Goal: Contribute content: Contribute content

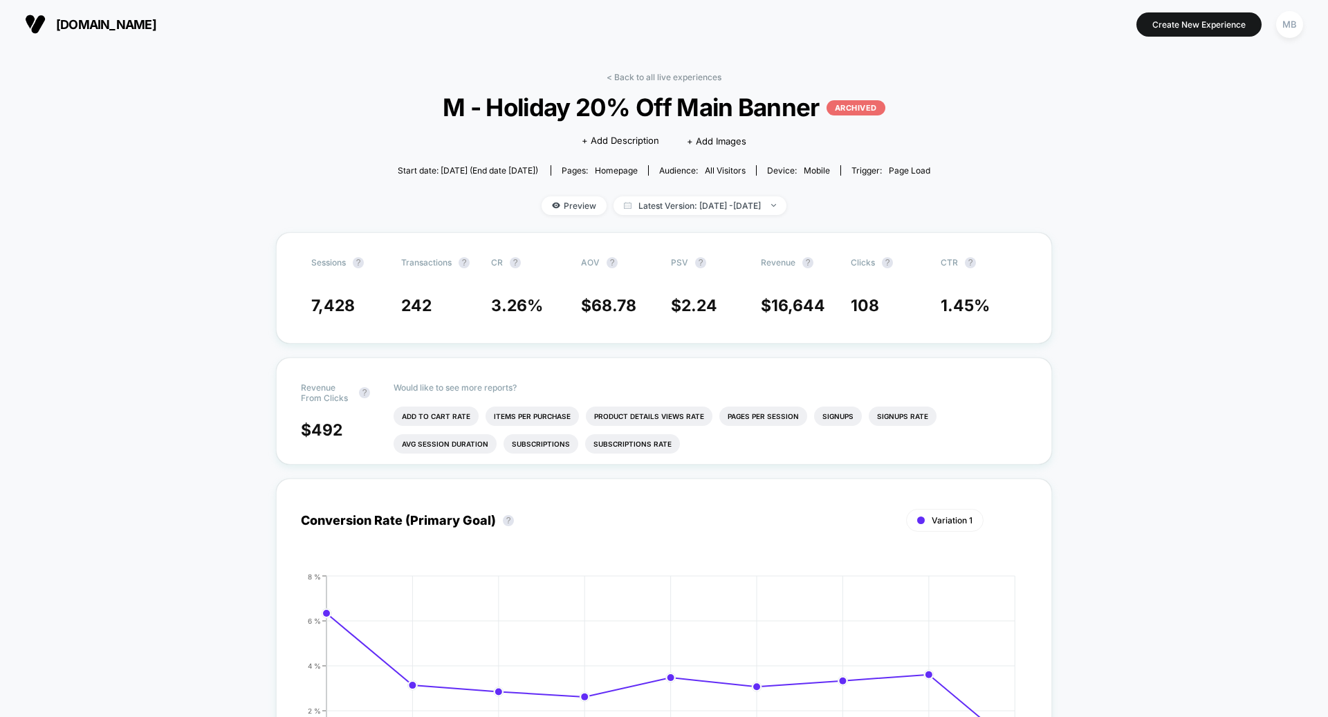
click at [129, 26] on span "[DOMAIN_NAME]" at bounding box center [106, 24] width 100 height 15
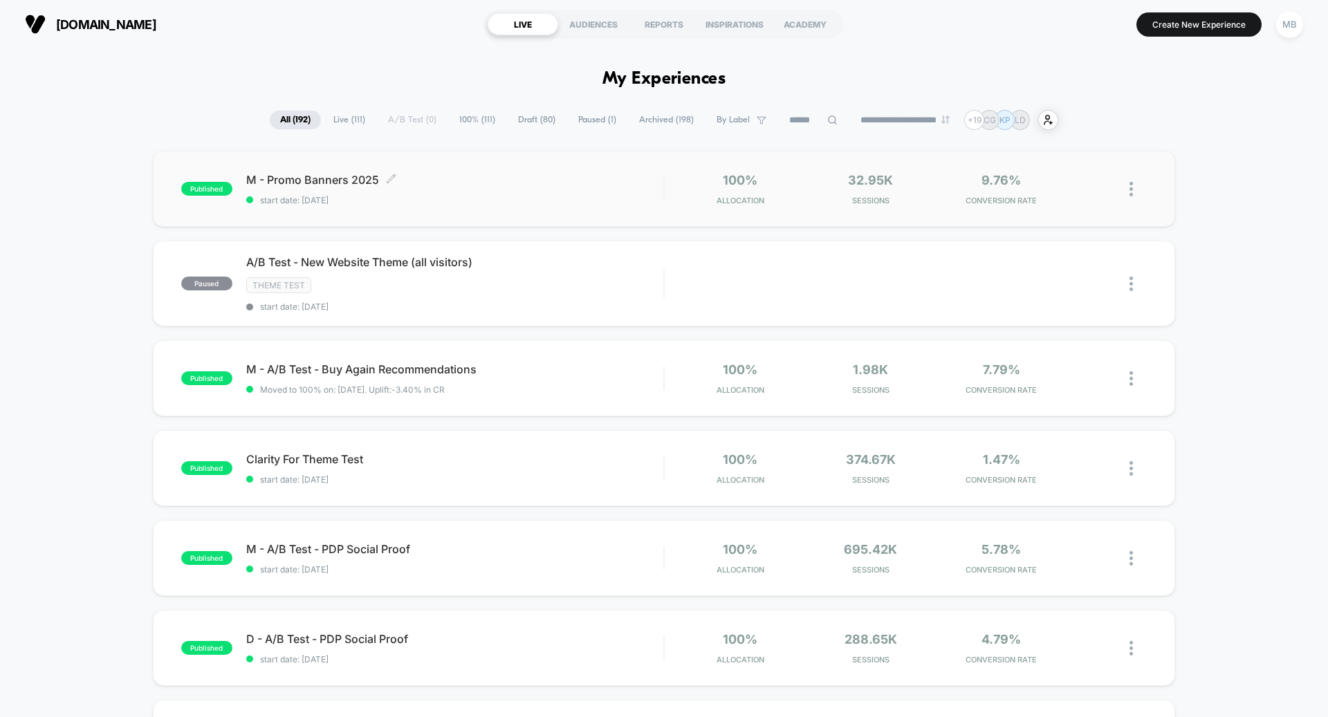
click at [468, 194] on div "M - Promo Banners 2025 Click to edit experience details Click to edit experienc…" at bounding box center [454, 189] width 417 height 32
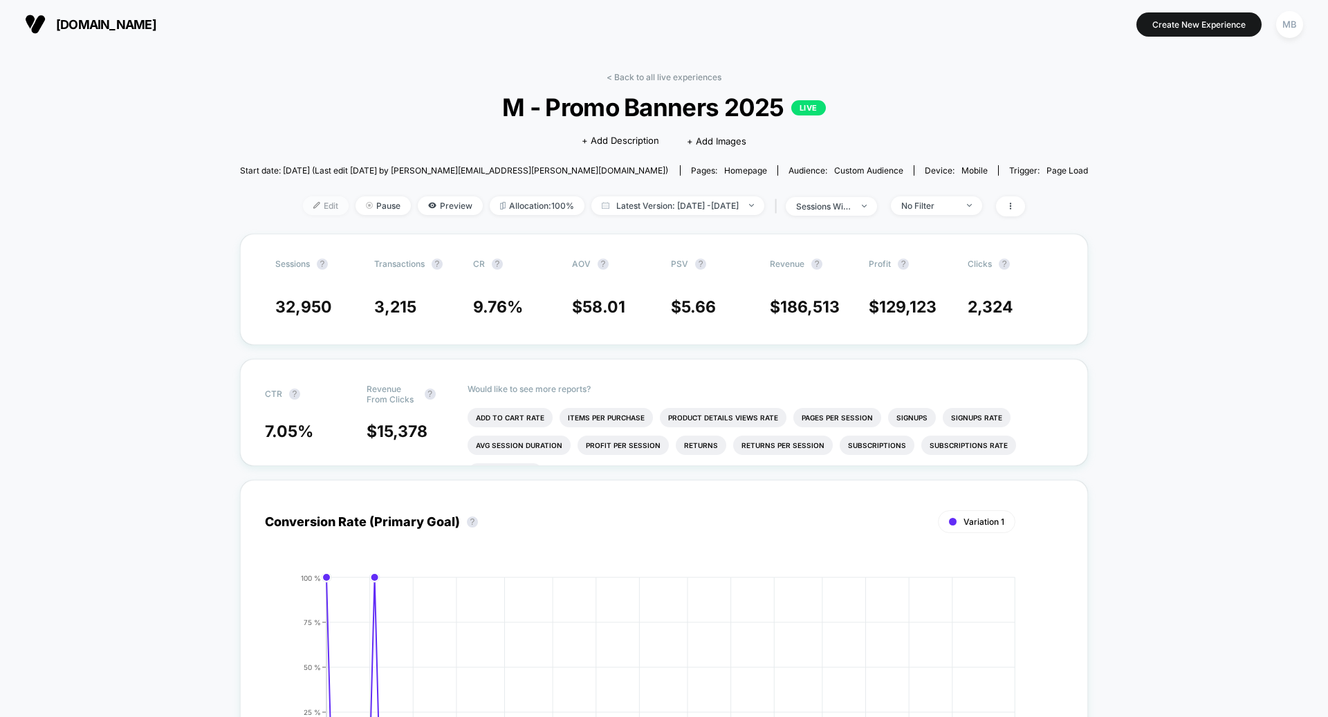
click at [313, 202] on img at bounding box center [316, 205] width 7 height 7
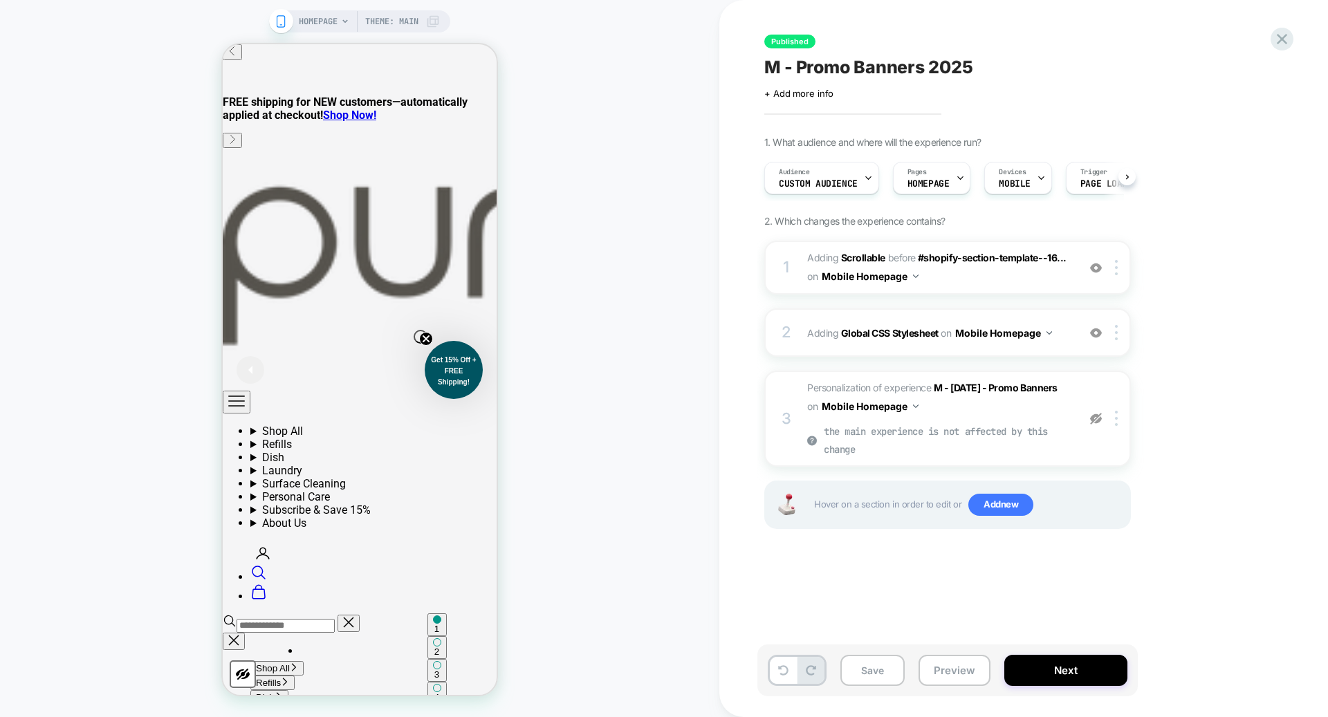
scroll to position [0, 1]
click at [1287, 37] on icon at bounding box center [1281, 39] width 19 height 19
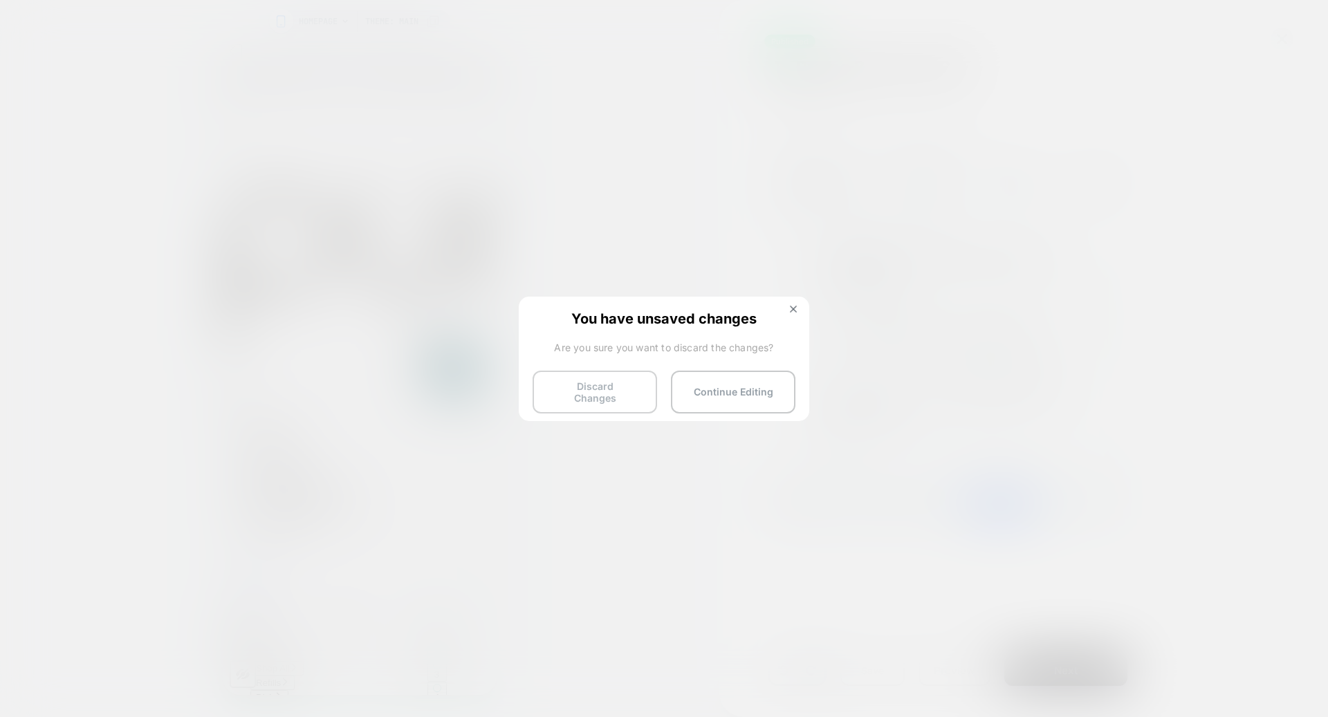
click at [597, 389] on button "Discard Changes" at bounding box center [594, 392] width 124 height 43
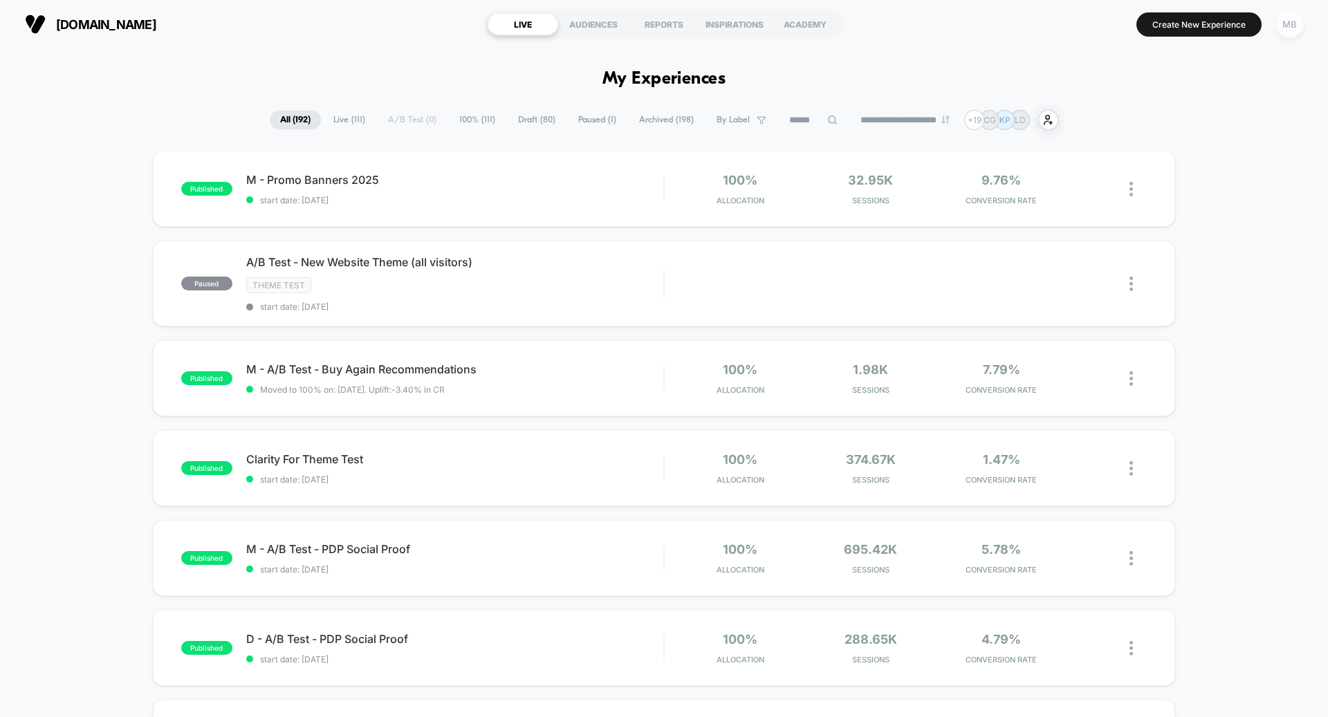
click at [1297, 26] on div "MB" at bounding box center [1289, 24] width 27 height 27
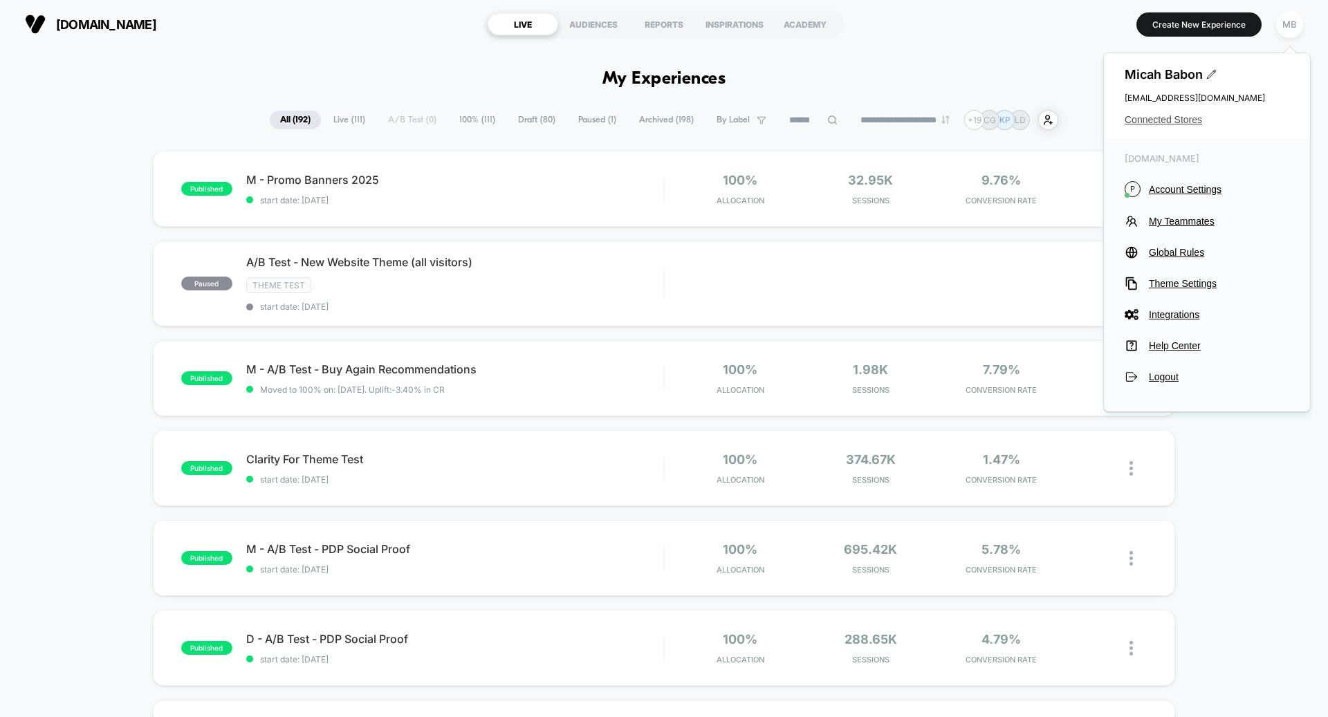
click at [1169, 117] on span "Connected Stores" at bounding box center [1206, 119] width 165 height 11
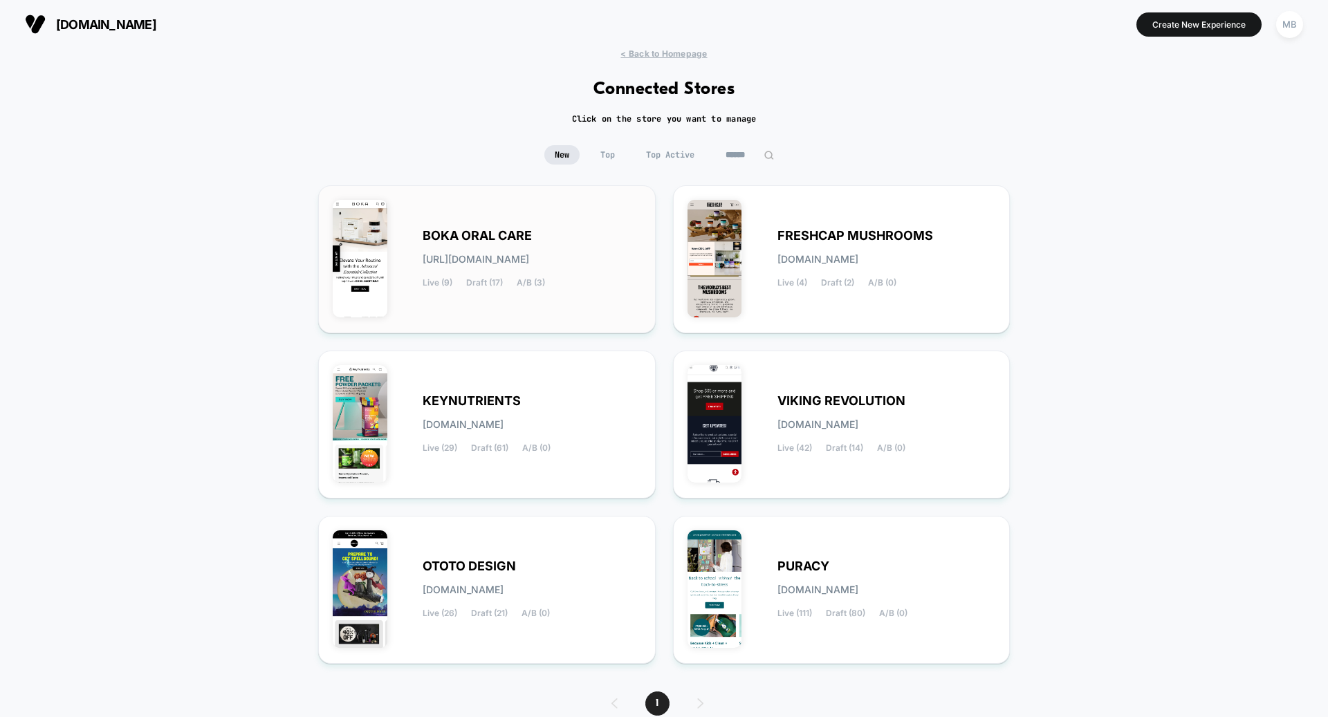
click at [492, 295] on div "BOKA ORAL CARE [URL][DOMAIN_NAME] Live (9) Draft (17) A/B (3)" at bounding box center [487, 259] width 308 height 119
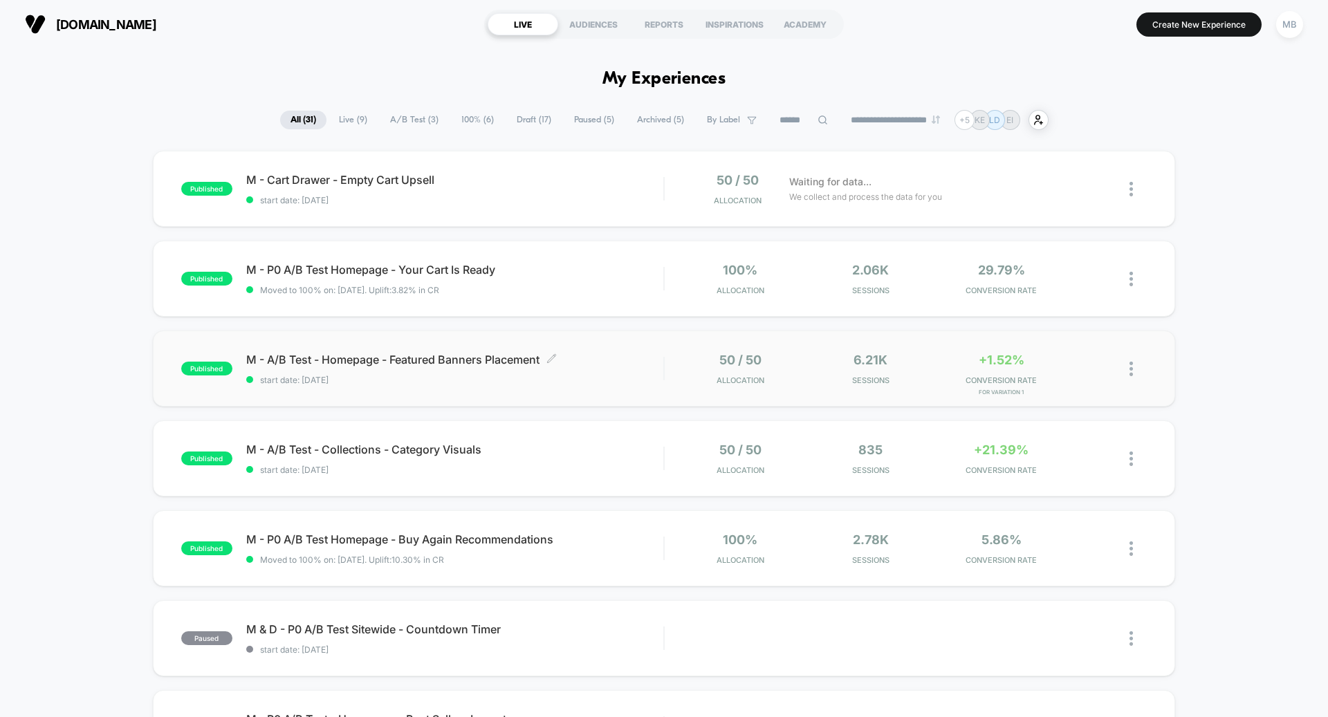
click at [359, 376] on span "start date: [DATE]" at bounding box center [454, 380] width 417 height 10
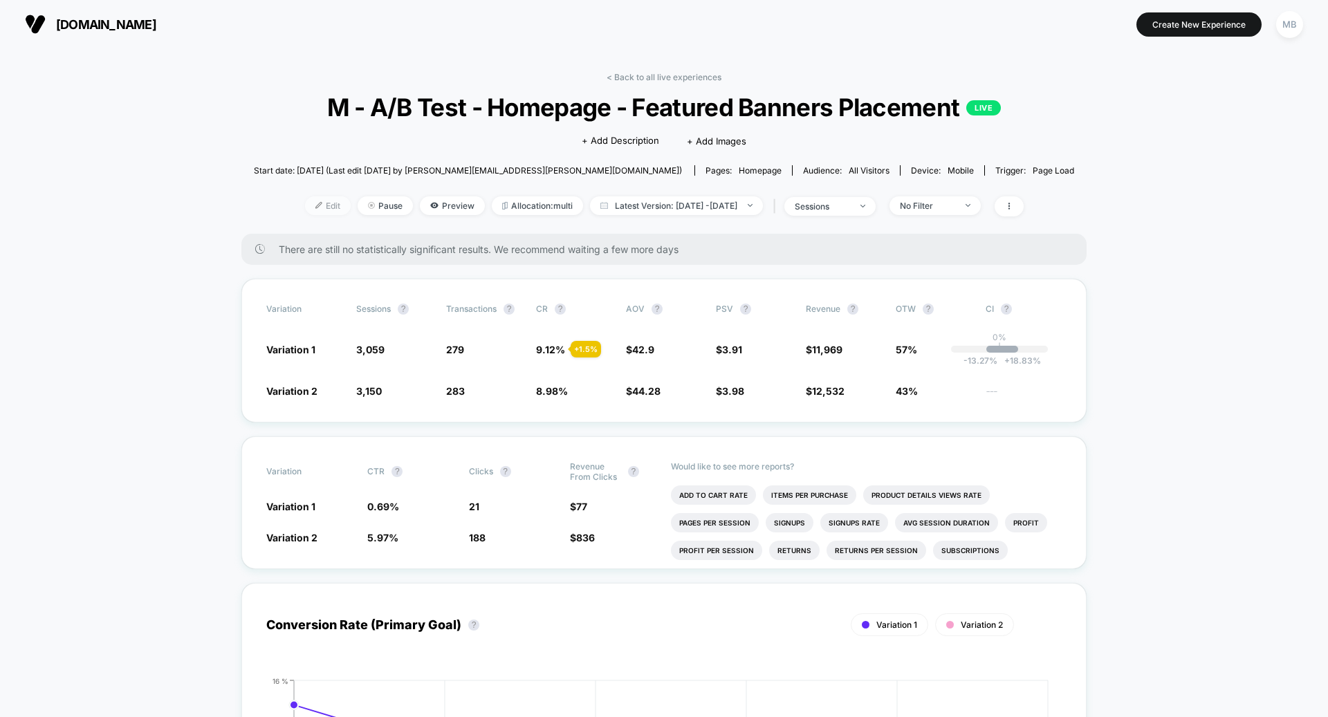
click at [315, 202] on img at bounding box center [318, 205] width 7 height 7
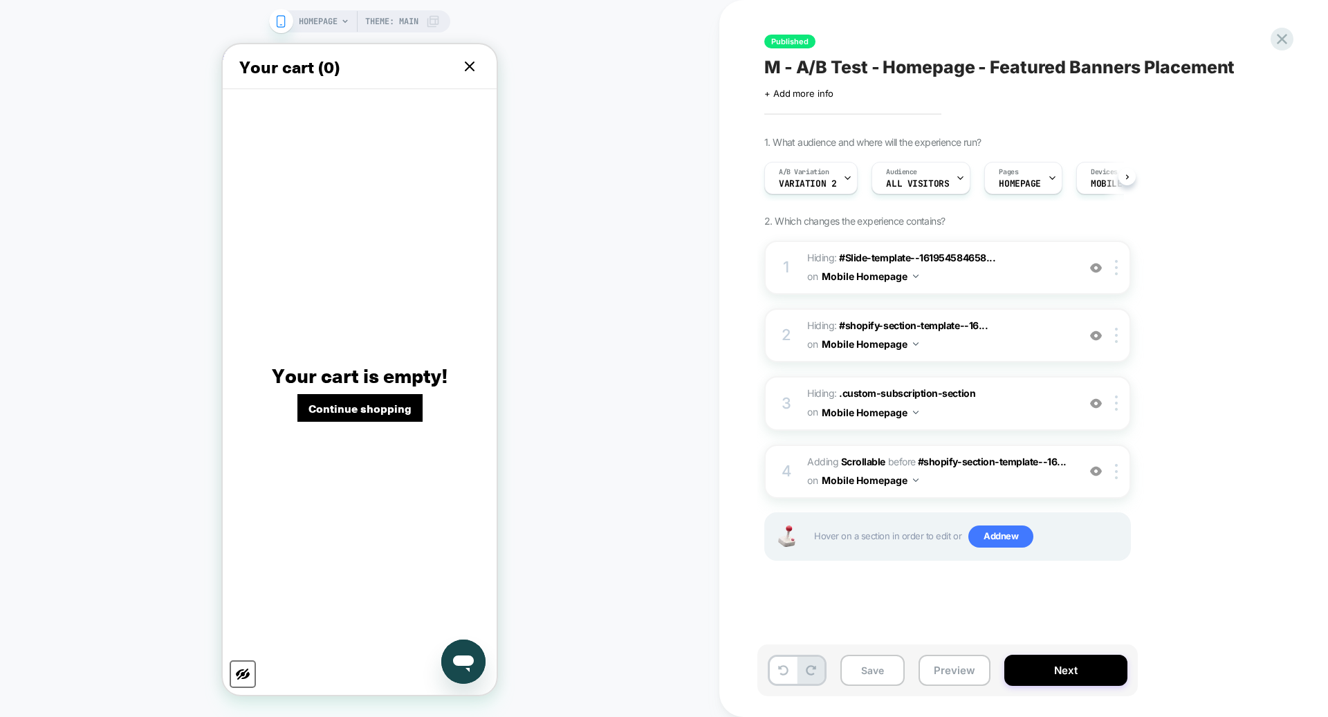
scroll to position [0, 1]
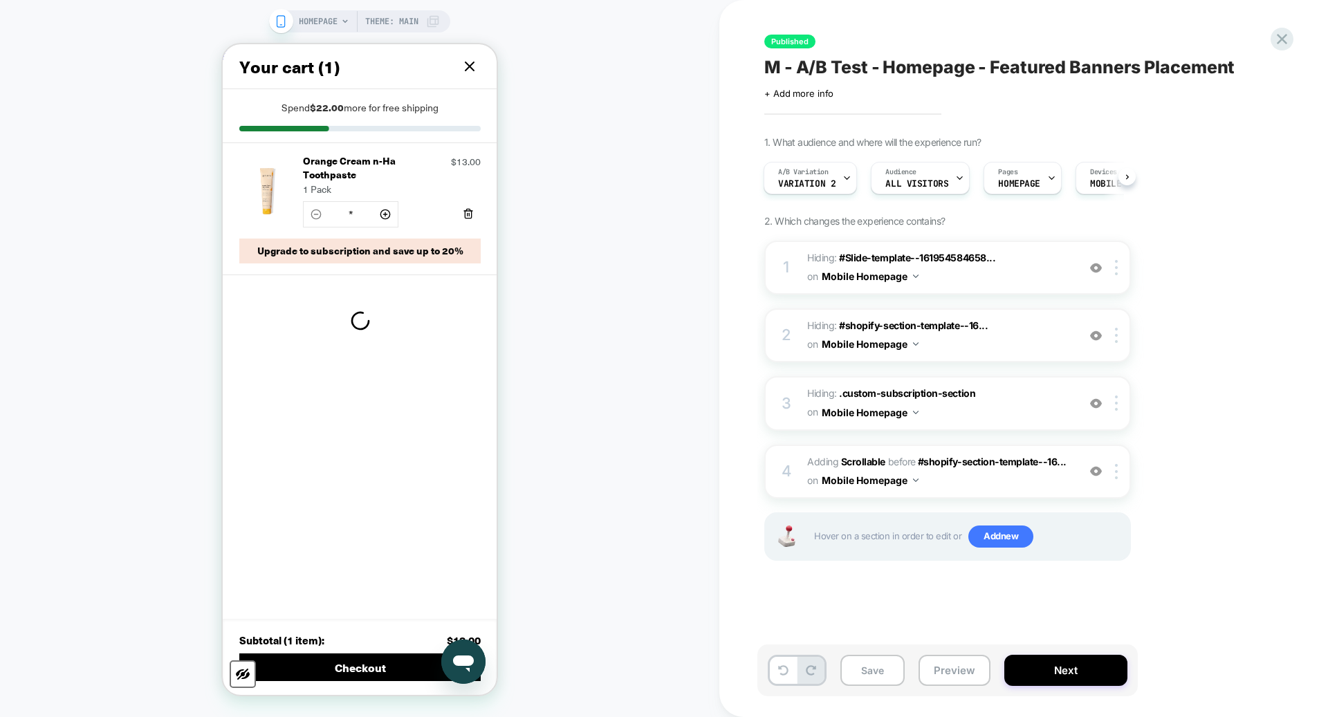
click at [468, 75] on button "Close" at bounding box center [469, 66] width 22 height 22
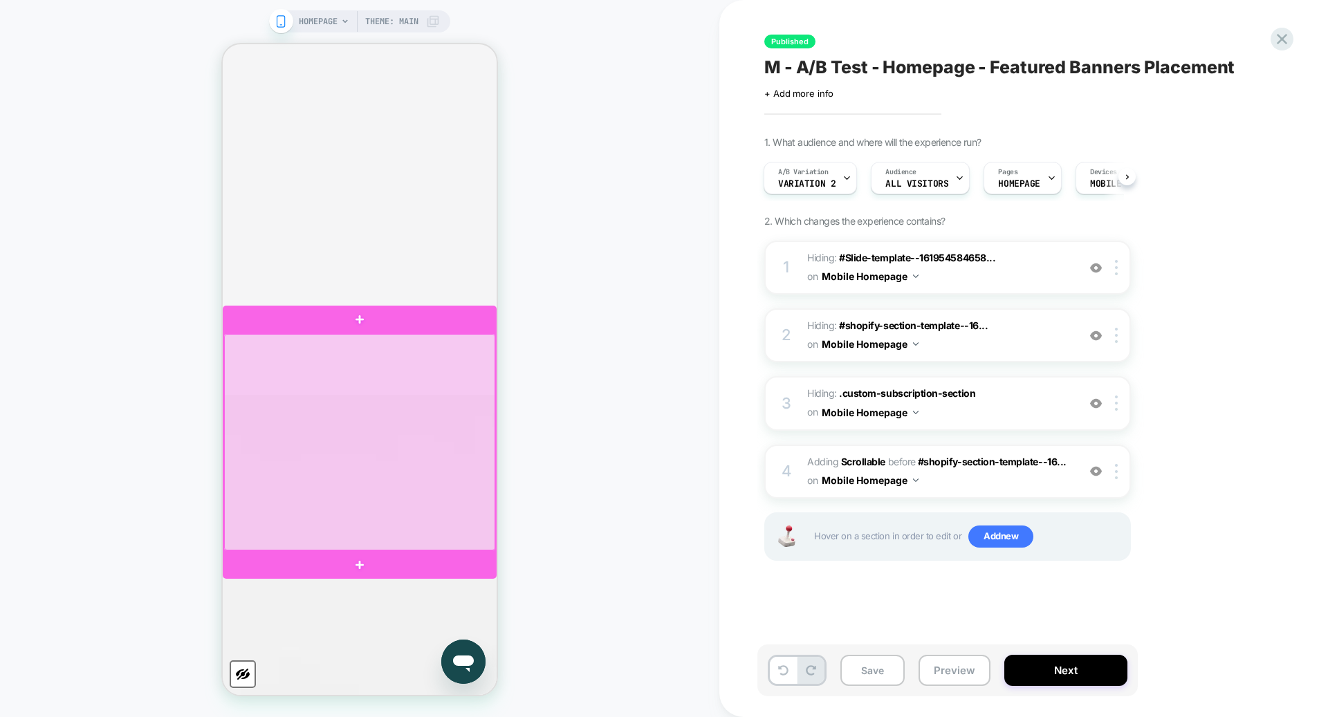
scroll to position [909, 0]
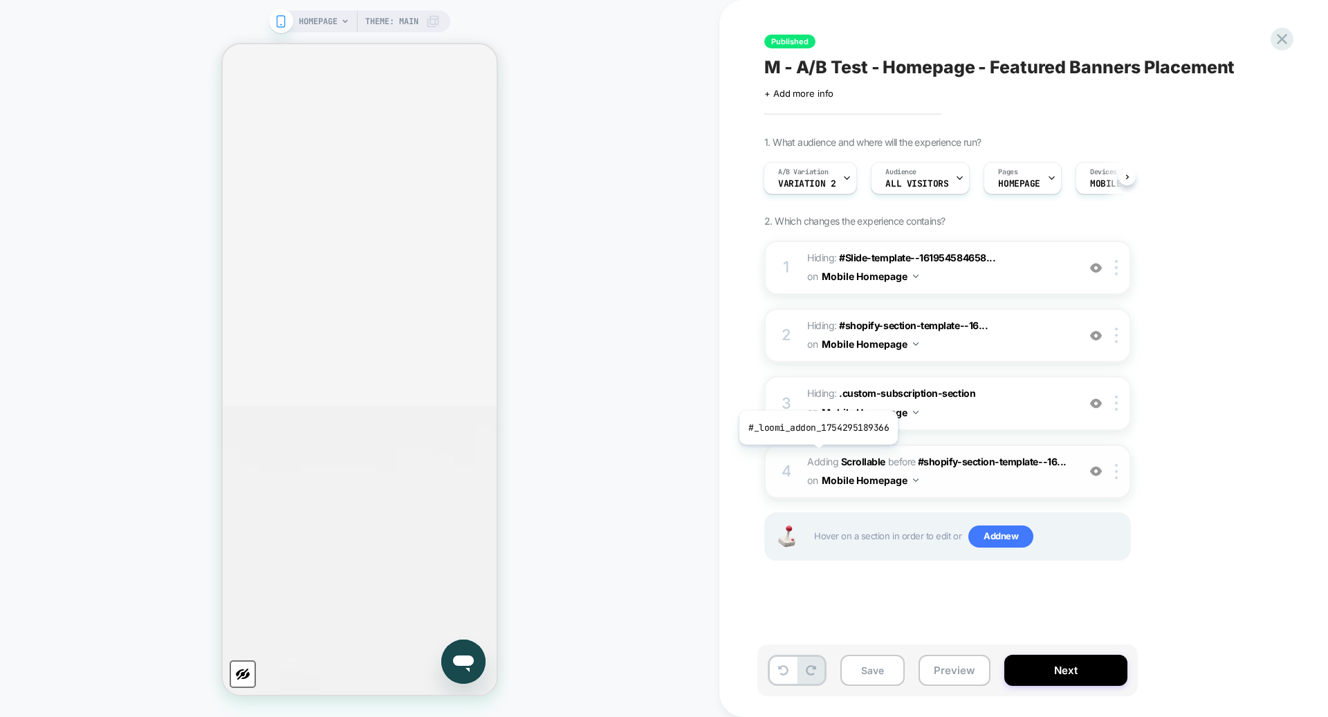
click at [816, 463] on span "Adding Scrollable" at bounding box center [846, 462] width 78 height 12
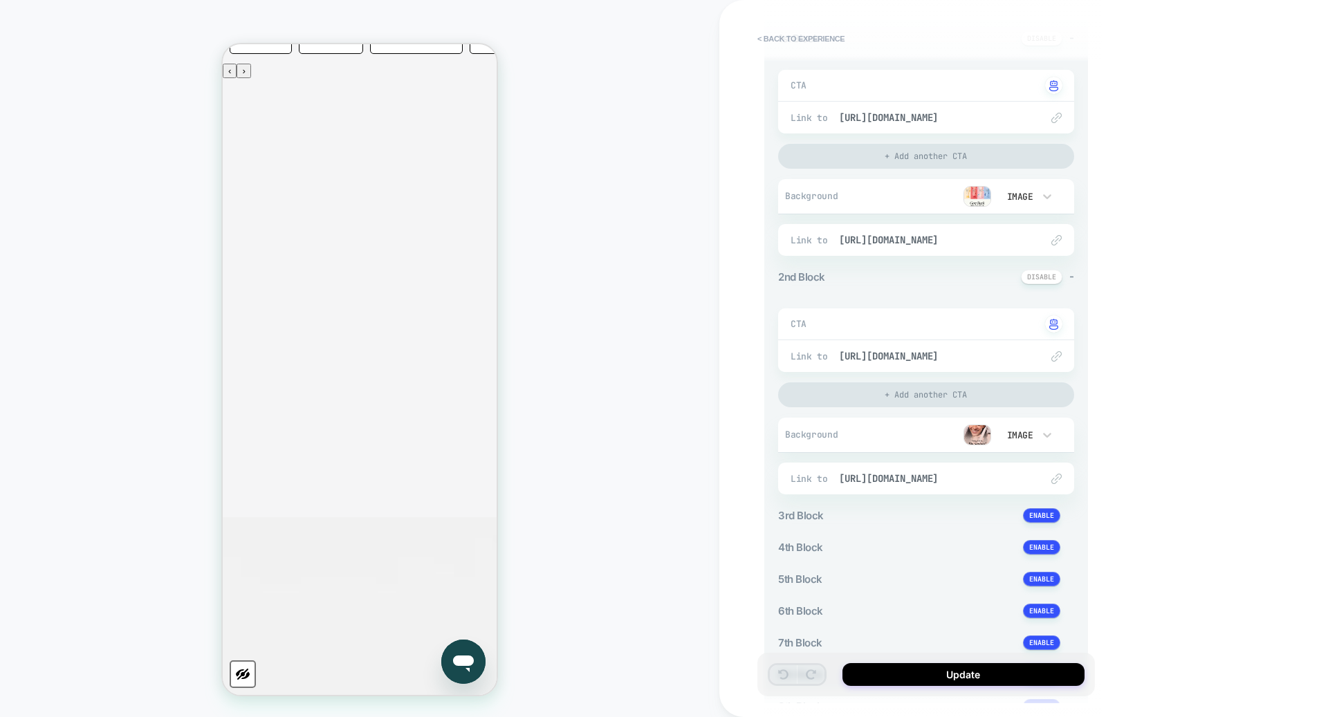
scroll to position [227, 0]
click at [976, 430] on img at bounding box center [977, 432] width 28 height 21
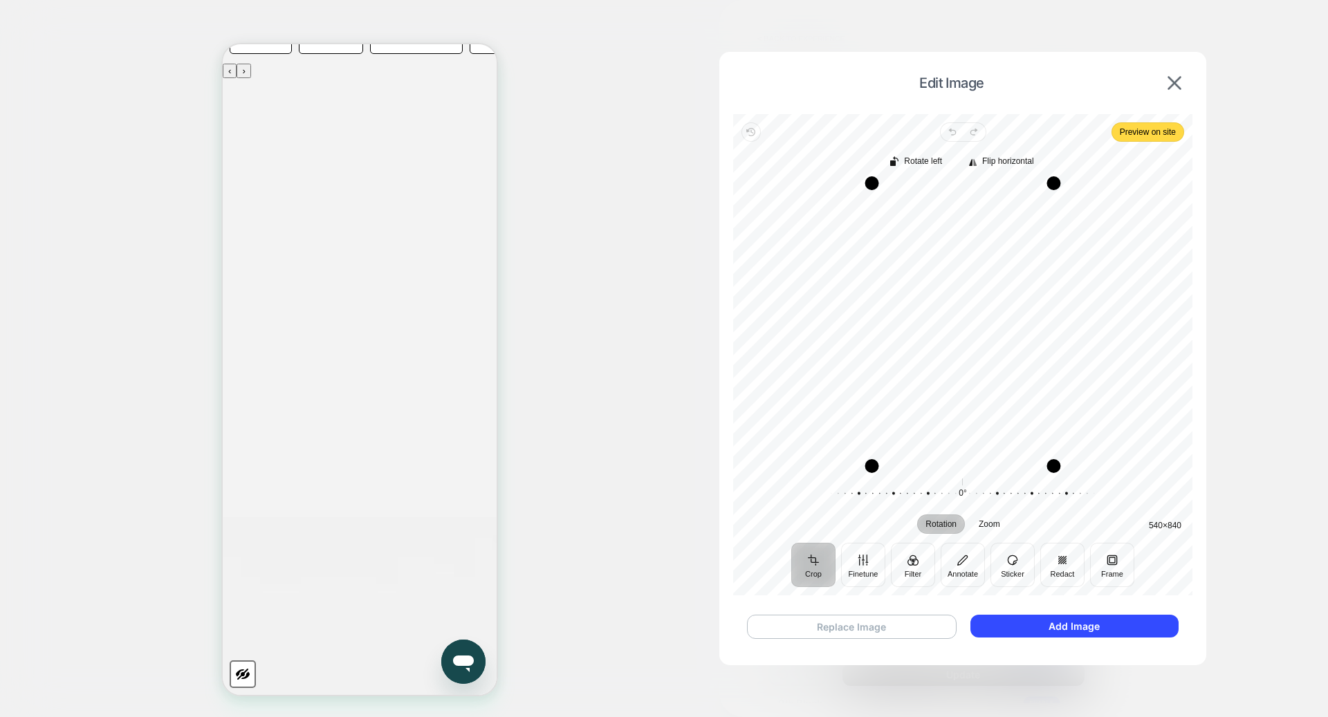
click at [846, 624] on button "Replace Image" at bounding box center [852, 627] width 210 height 24
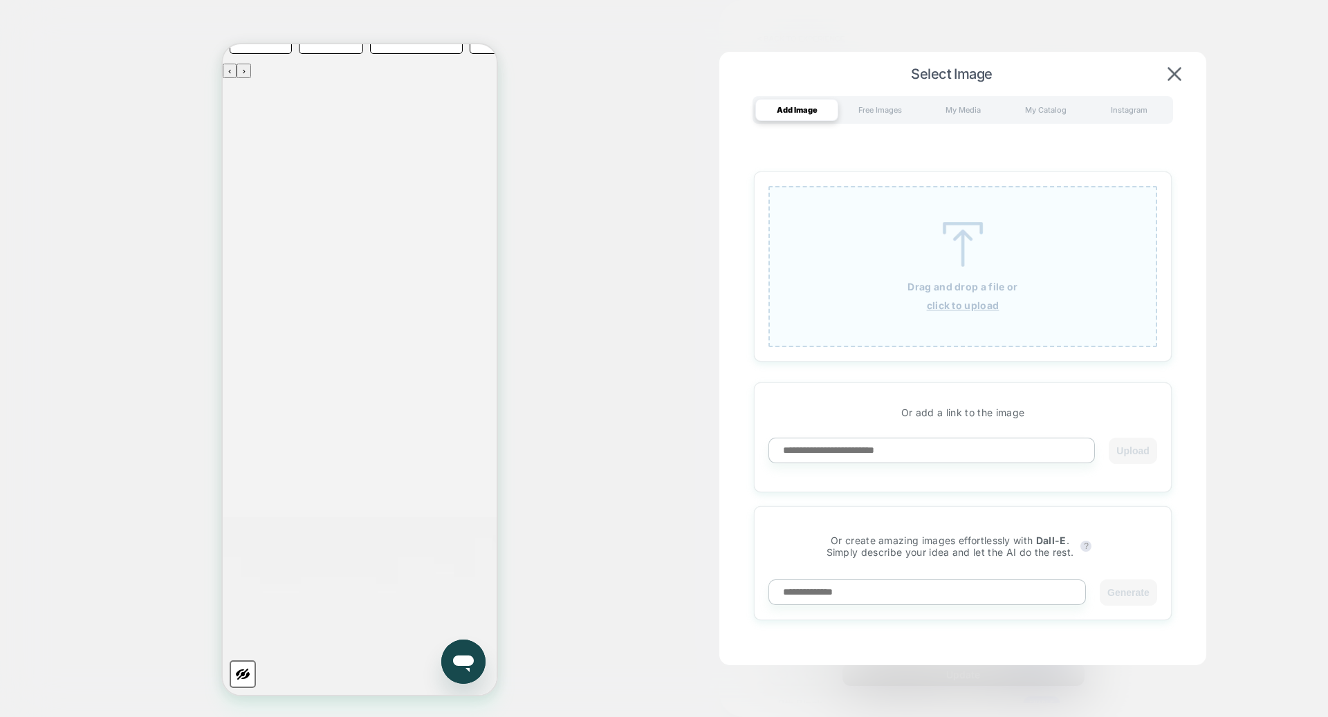
click at [958, 267] on img at bounding box center [962, 244] width 62 height 45
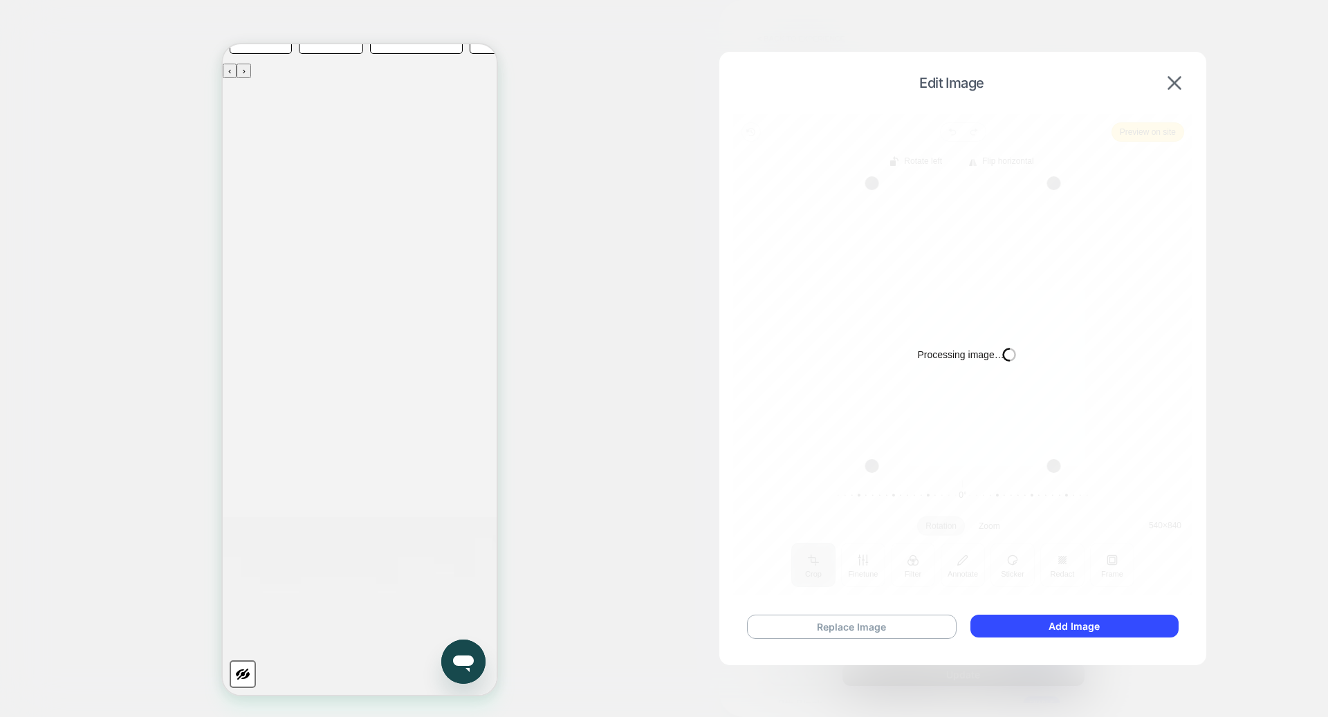
type textarea "*"
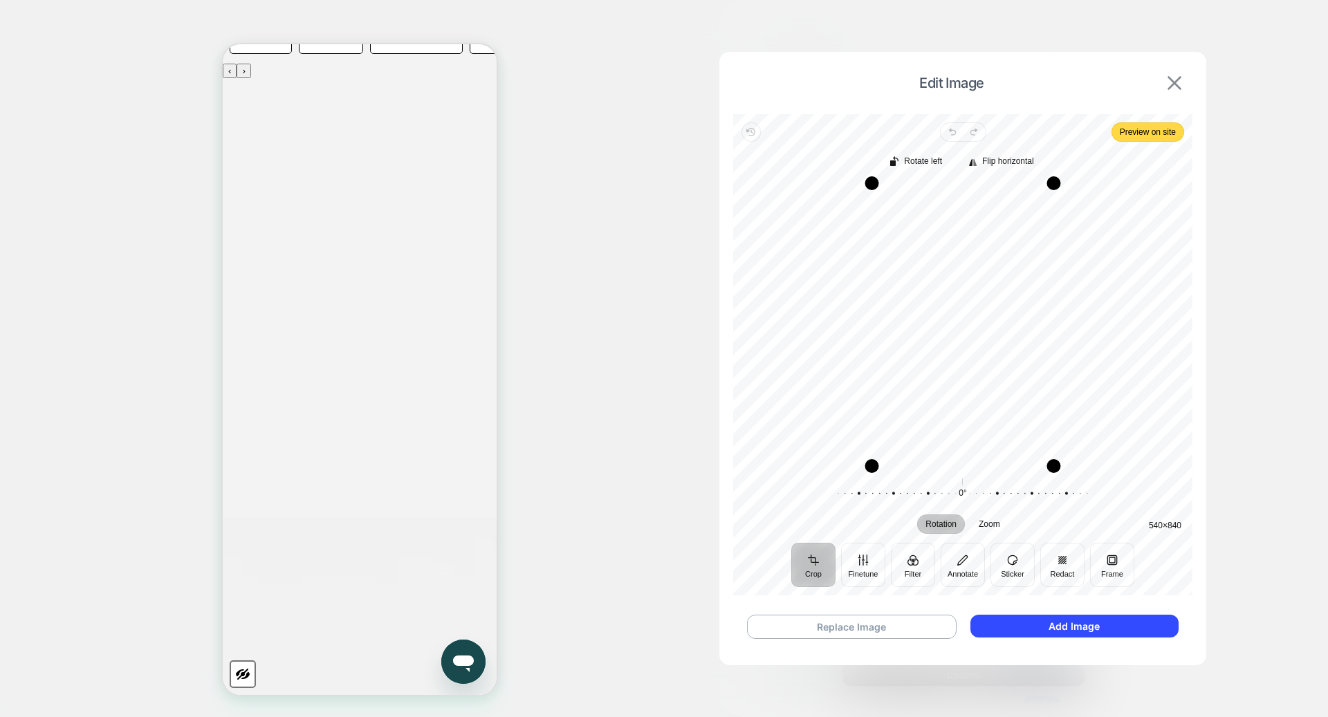
click at [1173, 89] on img at bounding box center [1174, 83] width 14 height 14
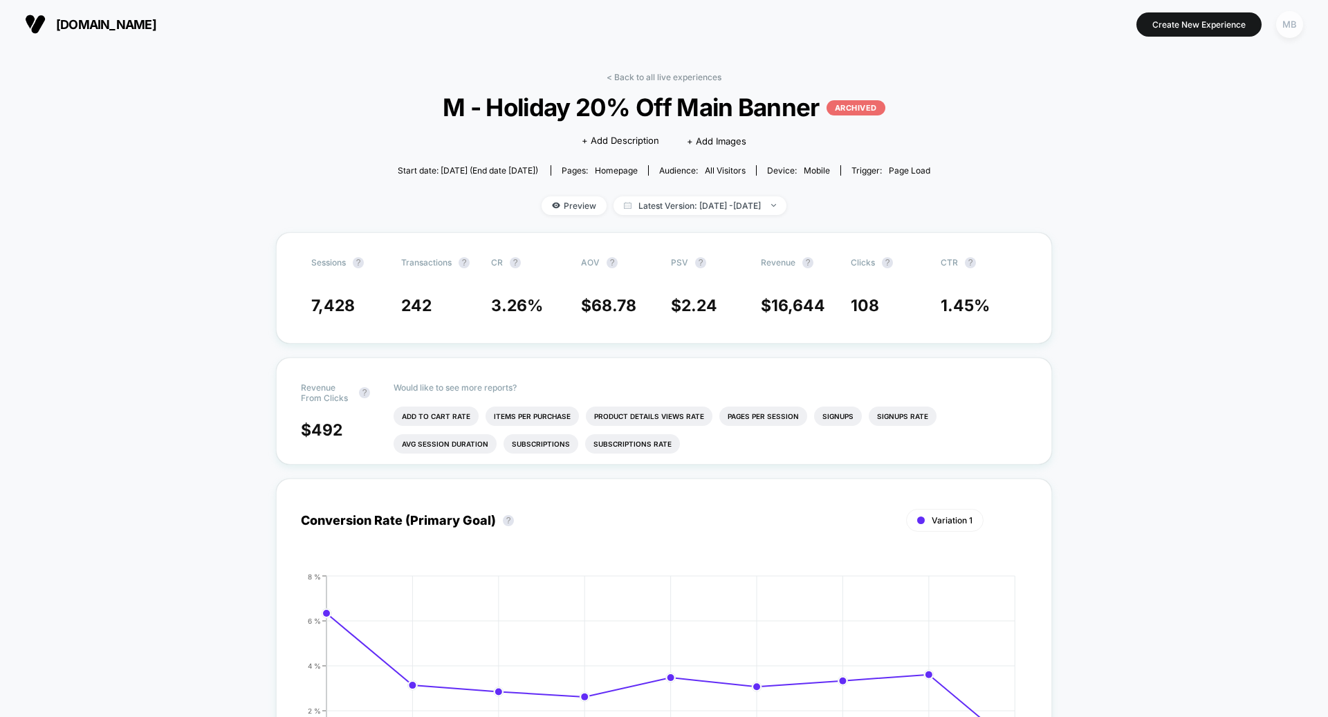
click at [1289, 28] on div "MB" at bounding box center [1289, 24] width 27 height 27
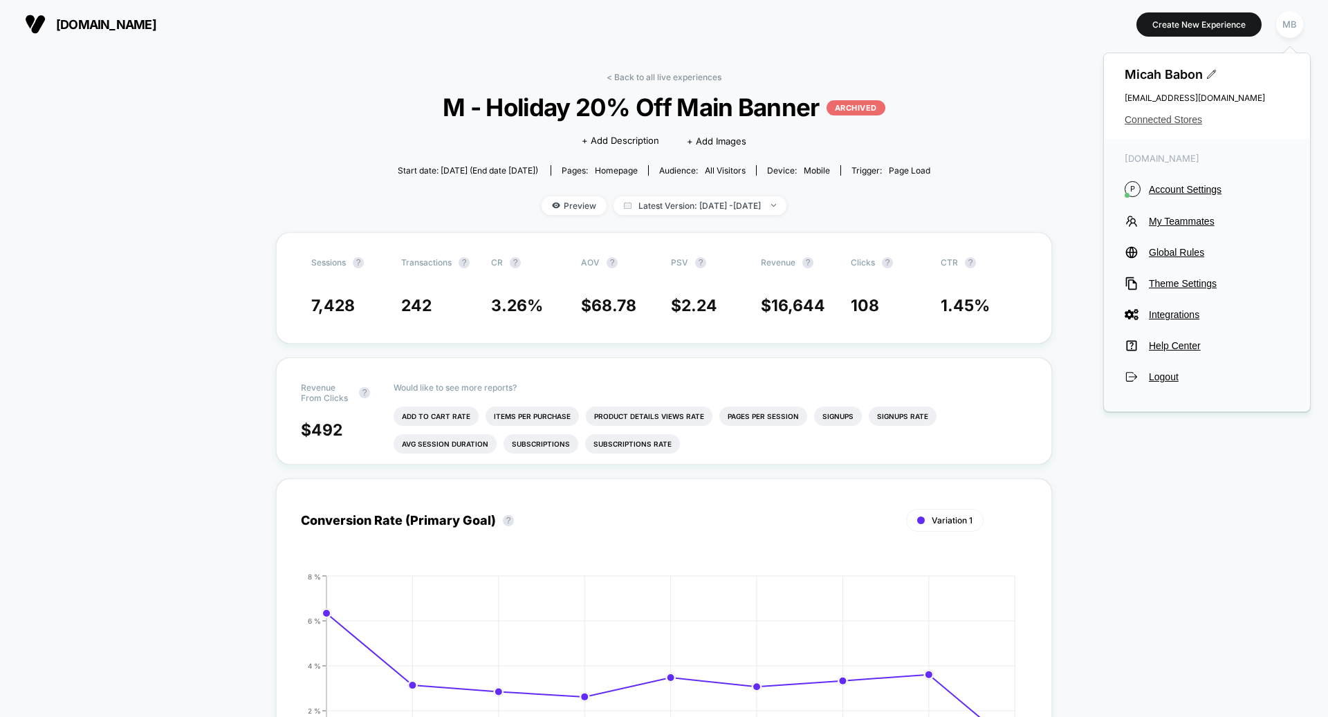
click at [1184, 124] on span "Connected Stores" at bounding box center [1206, 119] width 165 height 11
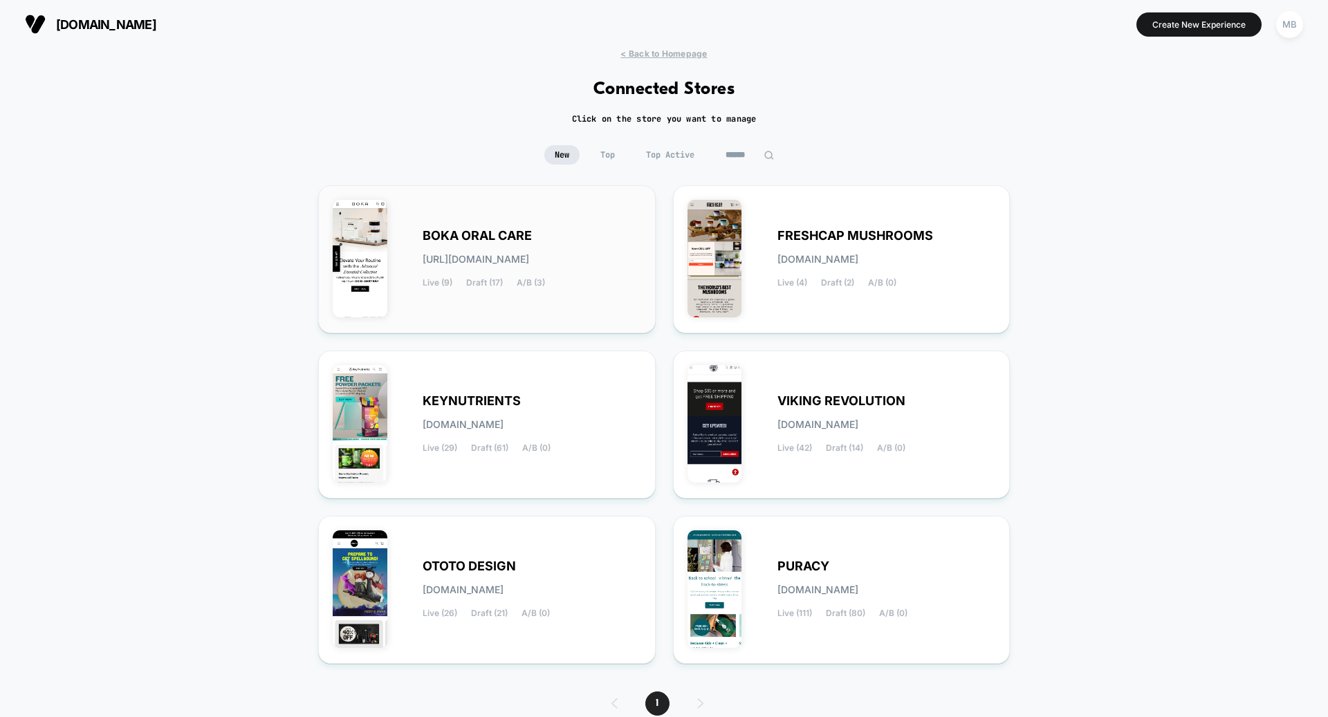
click at [455, 298] on div "BOKA ORAL CARE [URL][DOMAIN_NAME] Live (9) Draft (17) A/B (3)" at bounding box center [487, 259] width 308 height 119
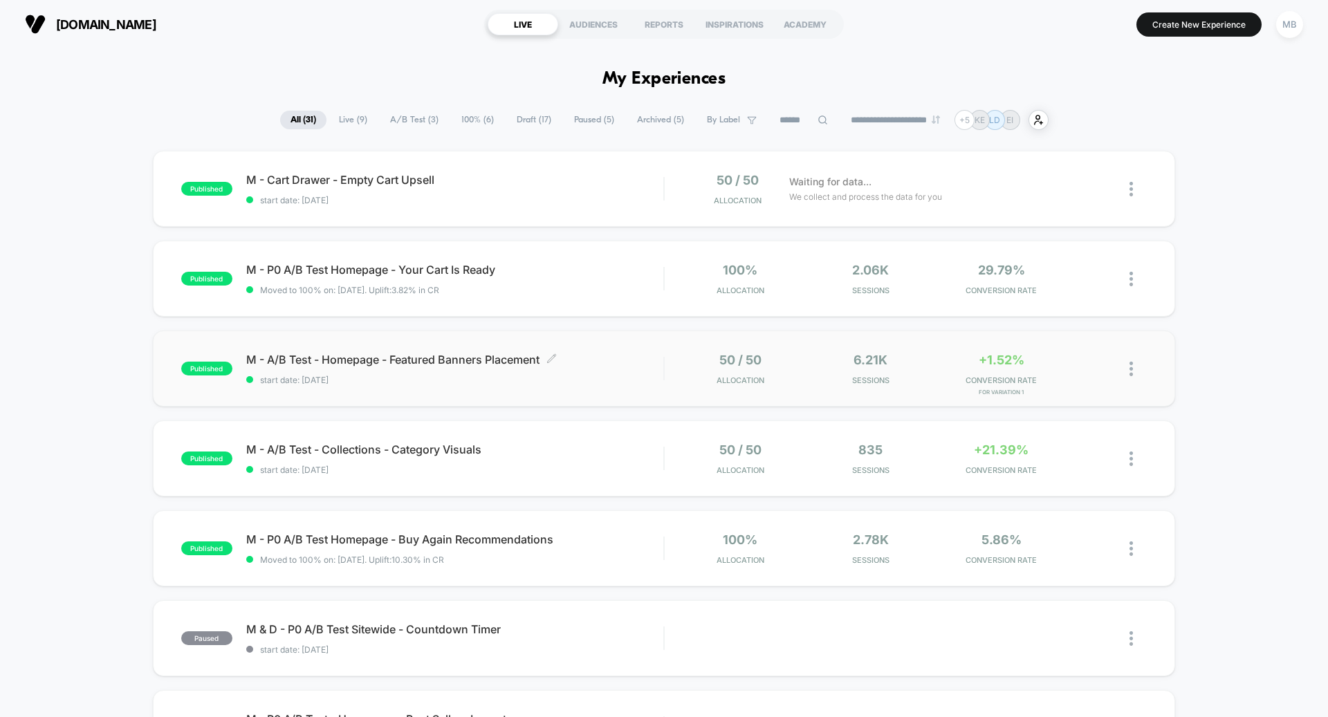
click at [454, 375] on span "start date: [DATE]" at bounding box center [454, 380] width 417 height 10
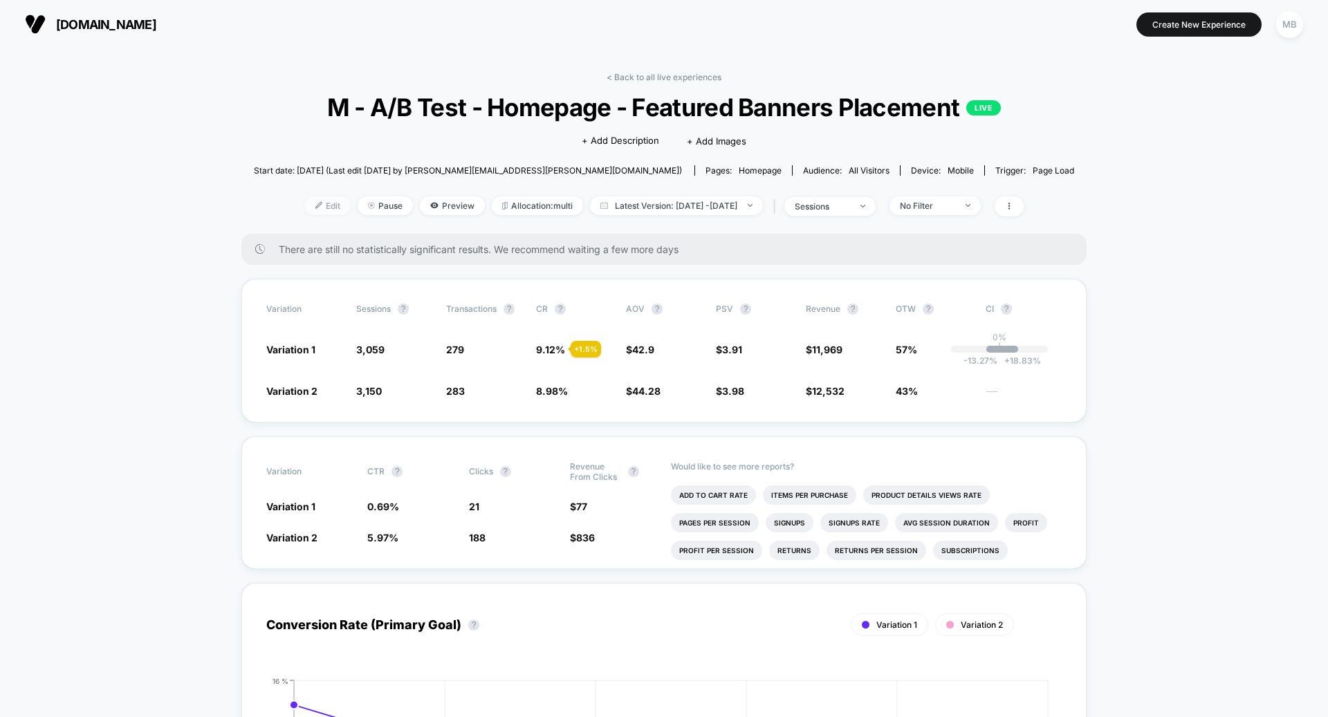
click at [305, 203] on span "Edit" at bounding box center [328, 205] width 46 height 19
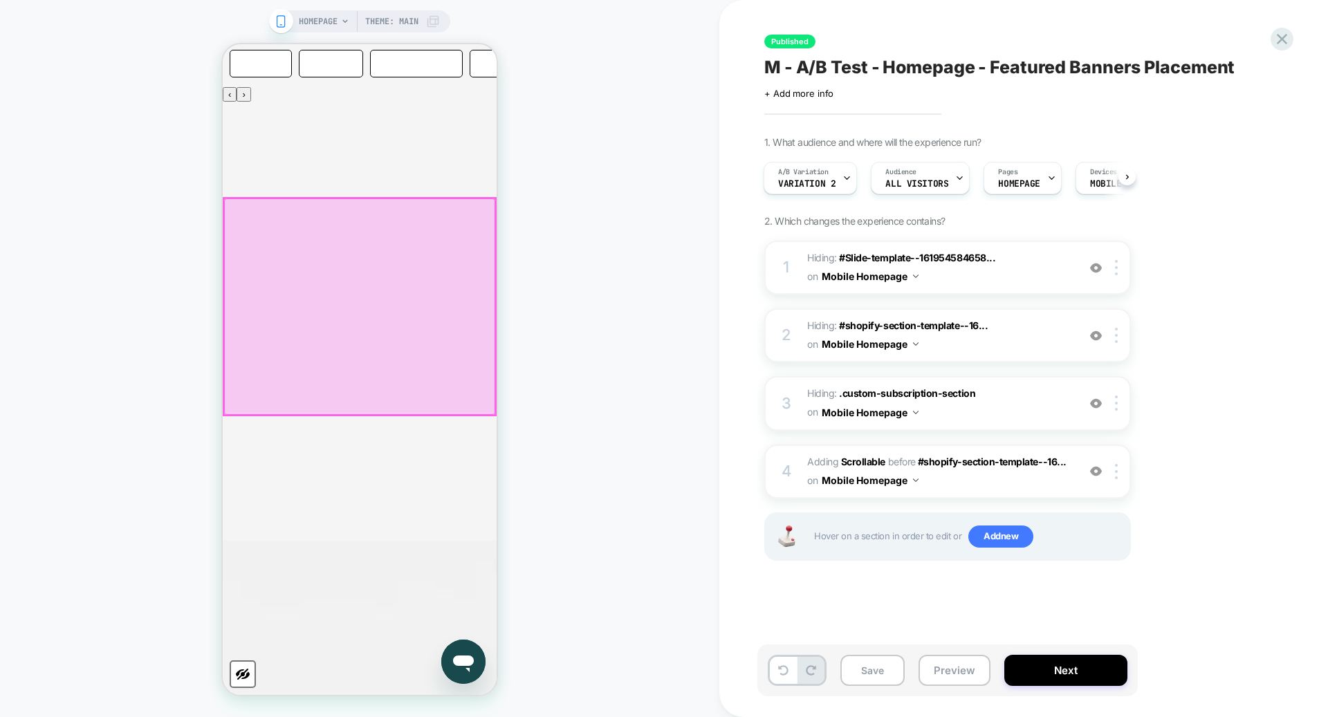
scroll to position [755, 0]
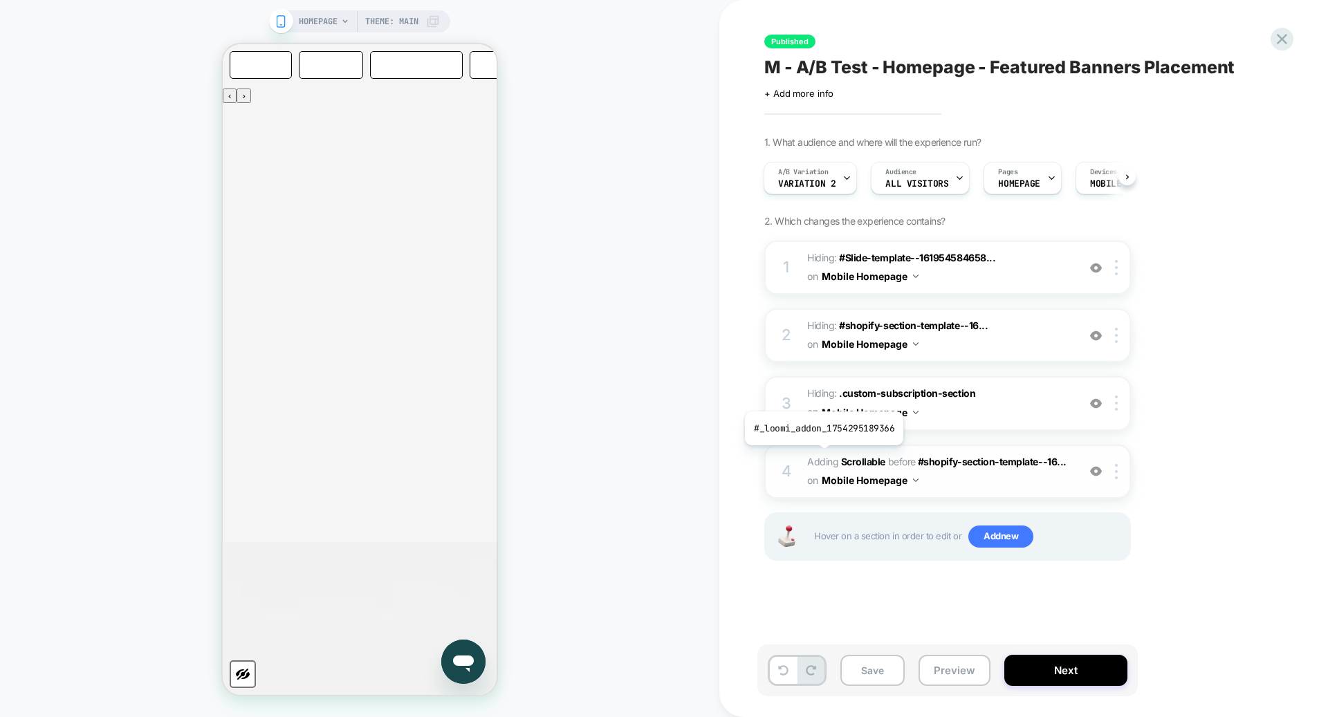
click at [822, 456] on span "Adding Scrollable" at bounding box center [846, 462] width 78 height 12
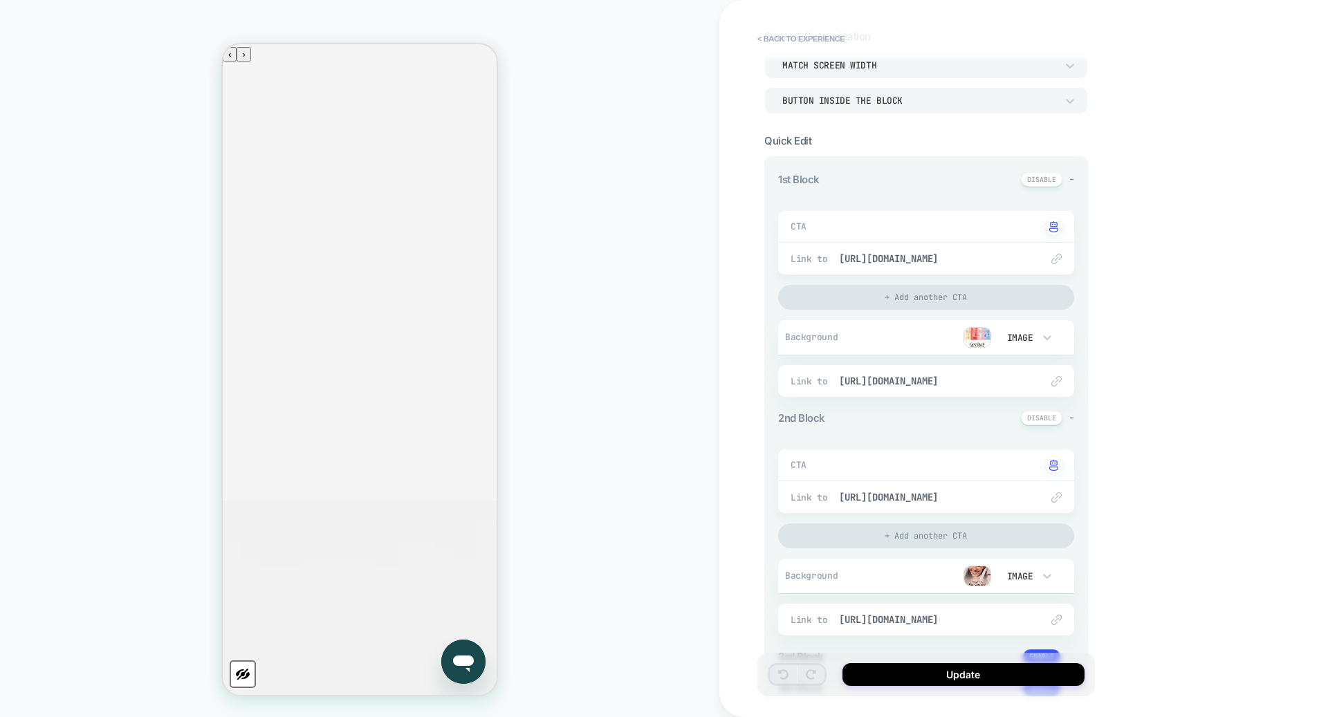
scroll to position [122, 0]
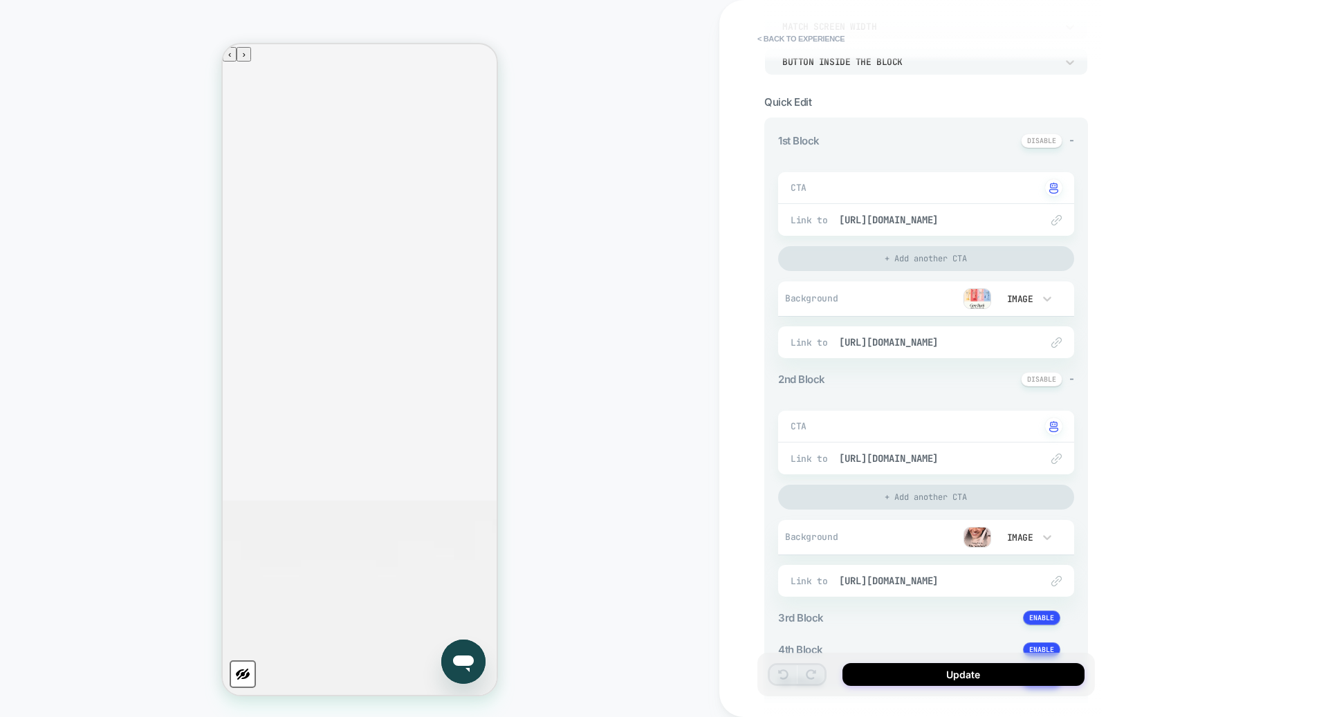
click at [971, 301] on img at bounding box center [977, 298] width 28 height 21
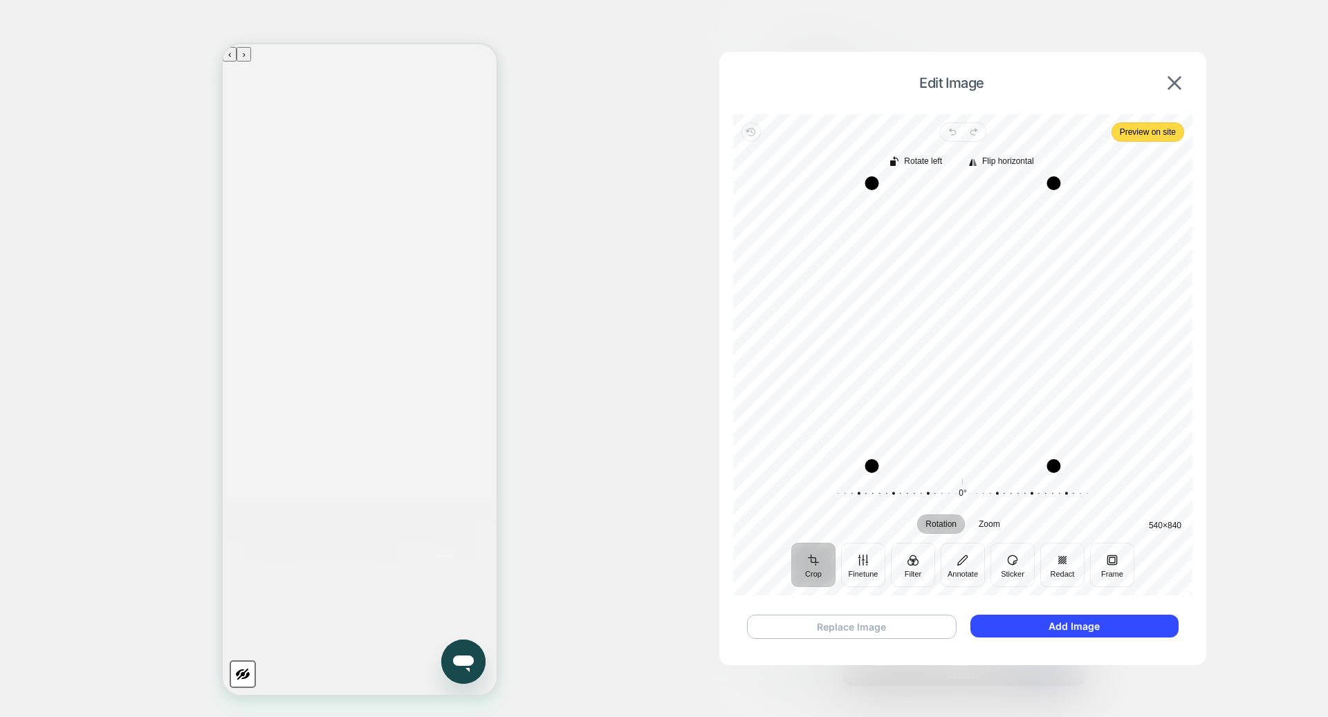
click at [884, 622] on button "Replace Image" at bounding box center [852, 627] width 210 height 24
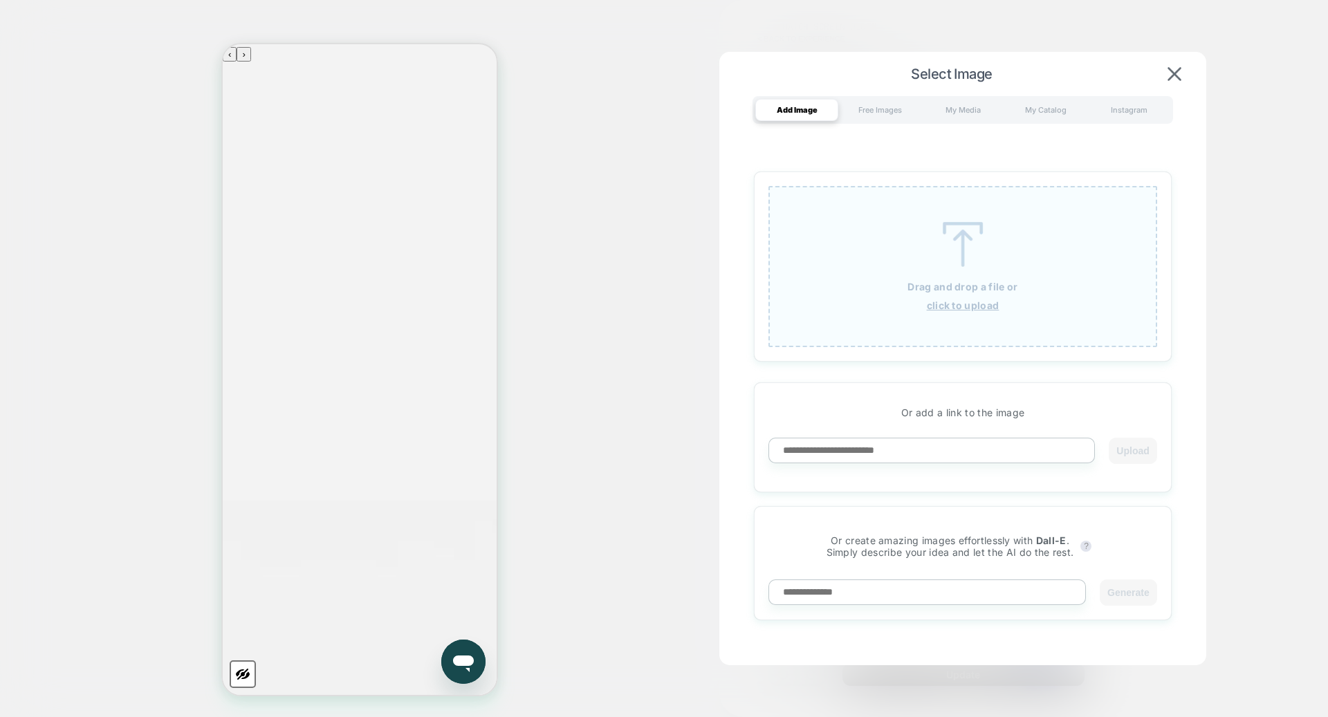
click at [957, 225] on img at bounding box center [962, 244] width 62 height 45
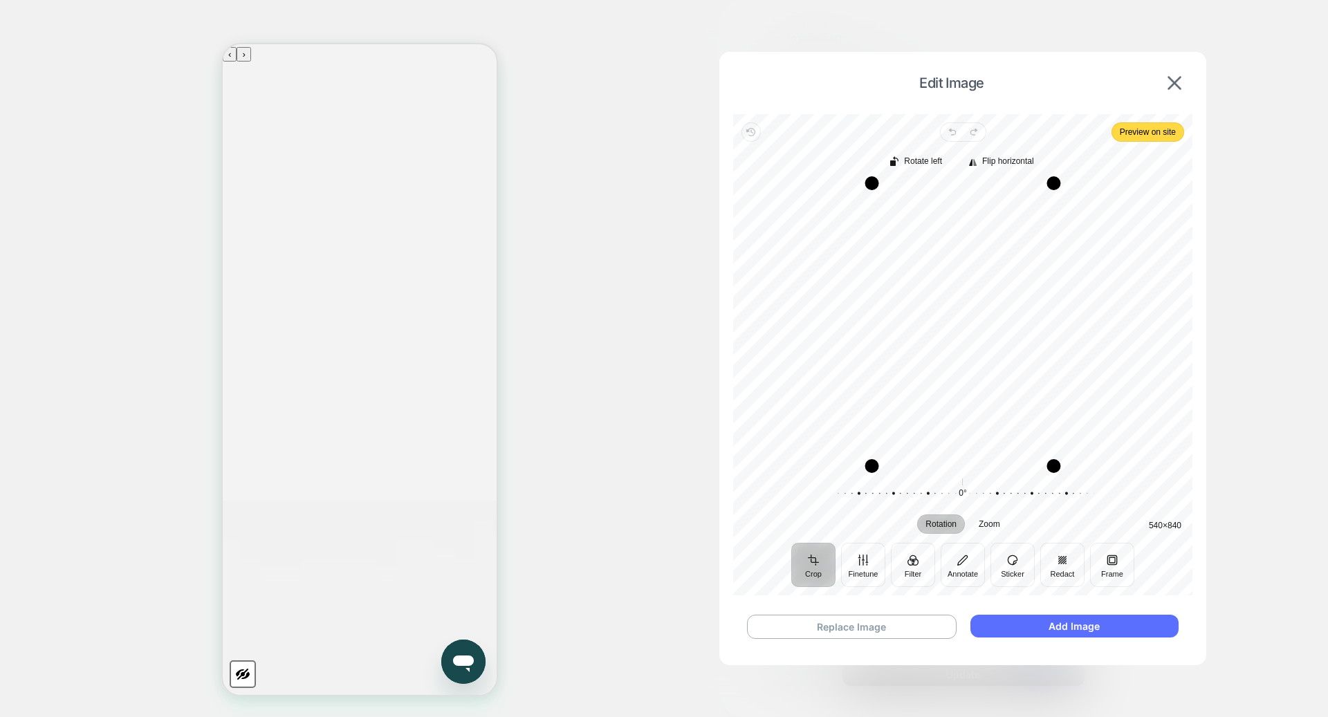
click at [1026, 622] on button "Add Image" at bounding box center [1074, 626] width 208 height 23
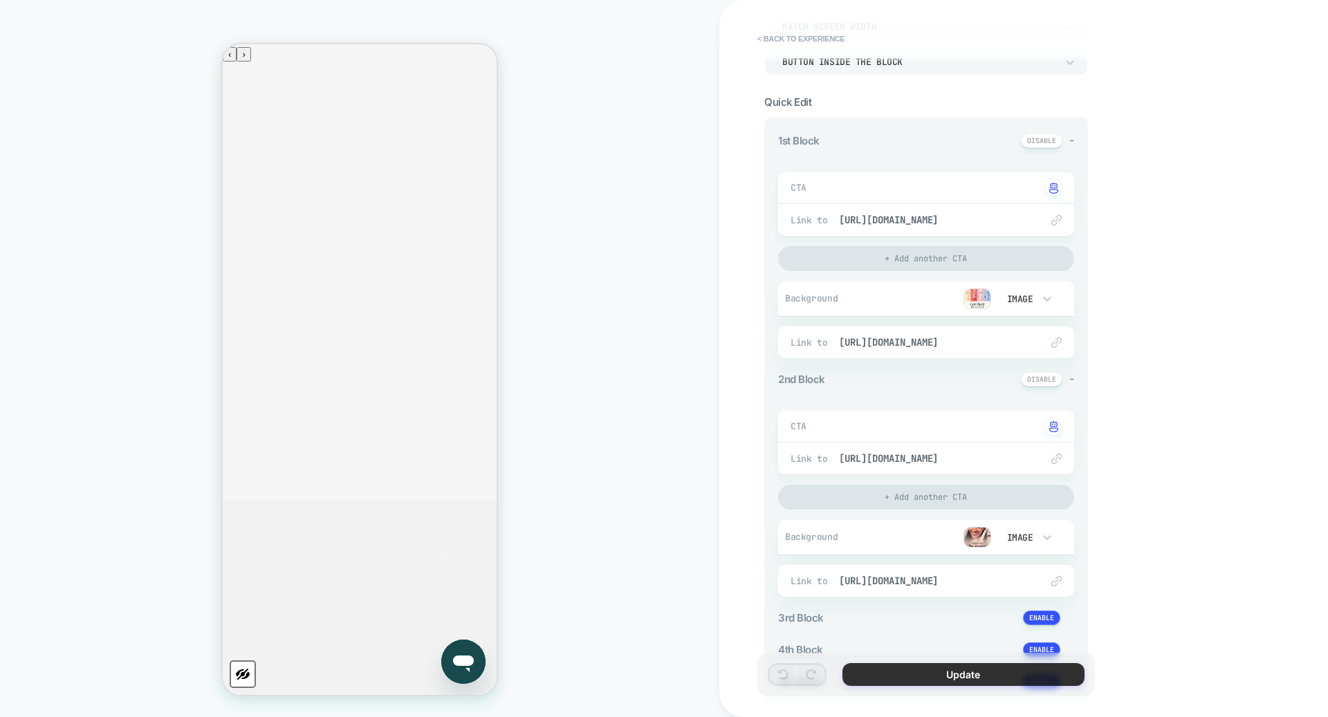
click at [960, 677] on button "Update" at bounding box center [963, 674] width 242 height 23
type textarea "*"
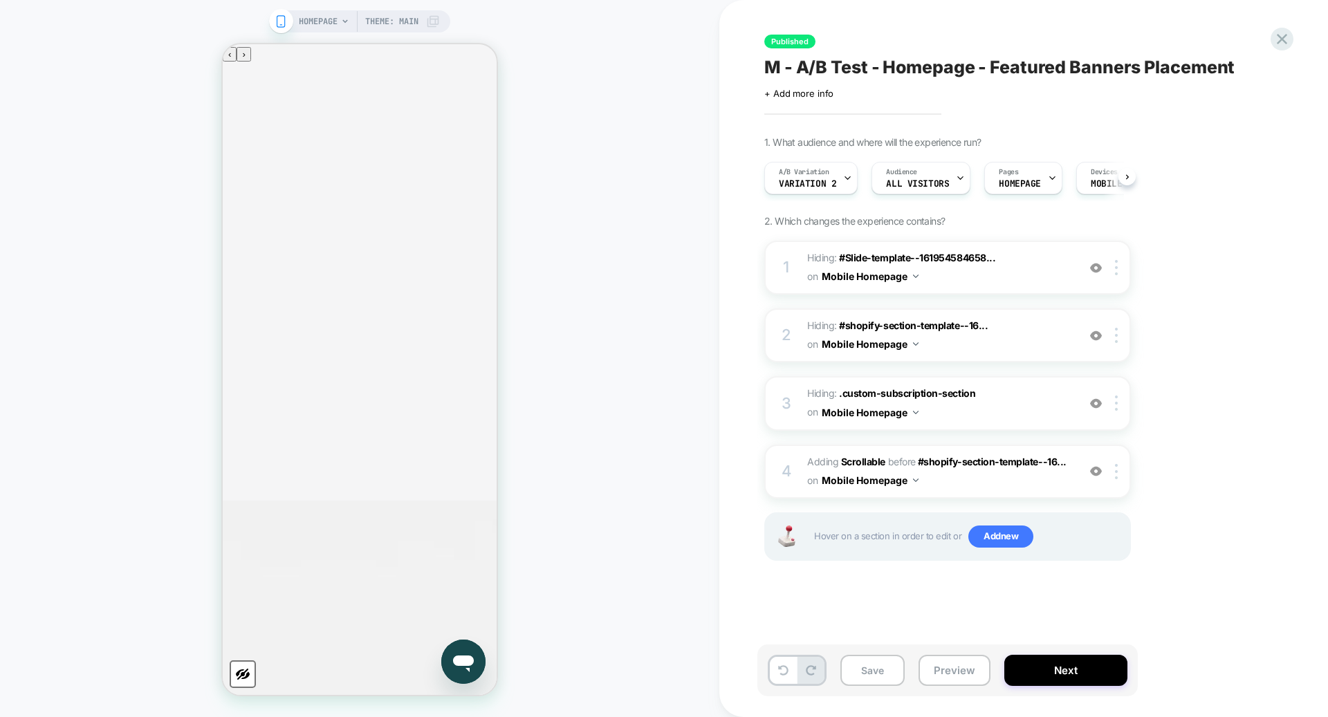
scroll to position [0, 1]
click at [862, 673] on button "Save" at bounding box center [872, 670] width 64 height 31
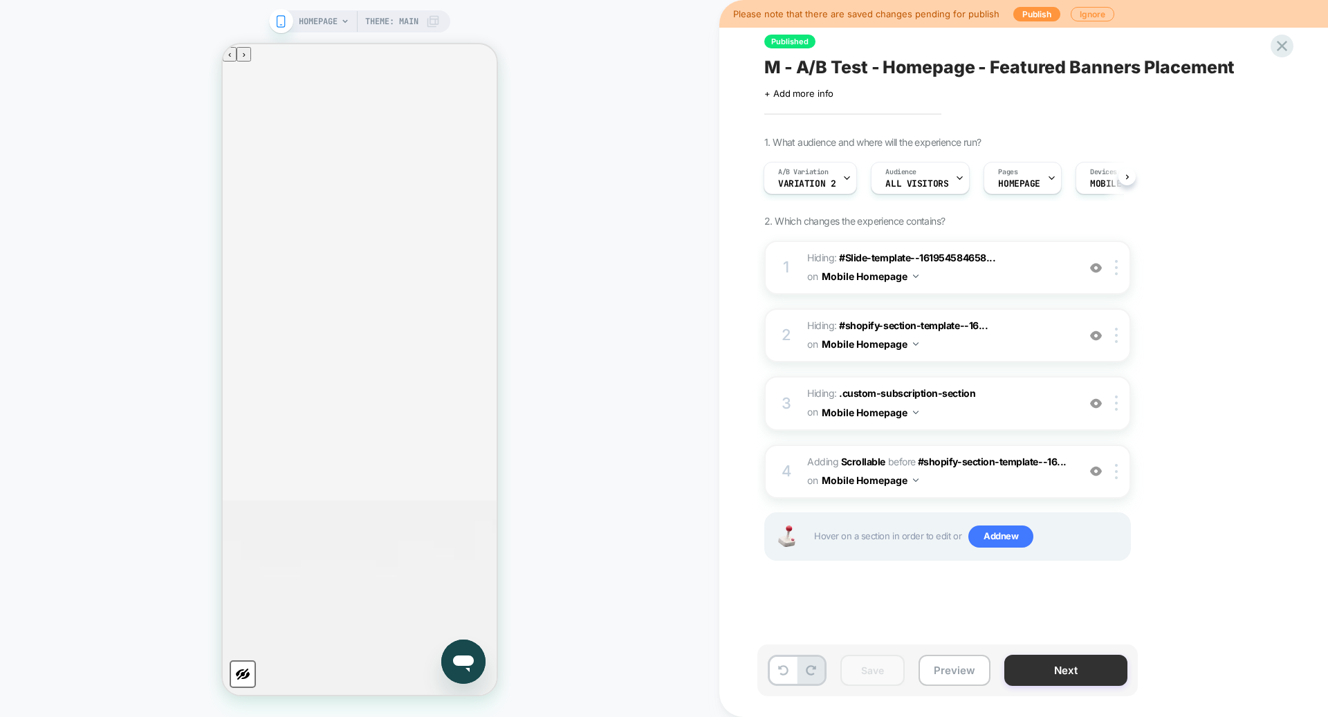
click at [1083, 662] on button "Next" at bounding box center [1065, 670] width 123 height 31
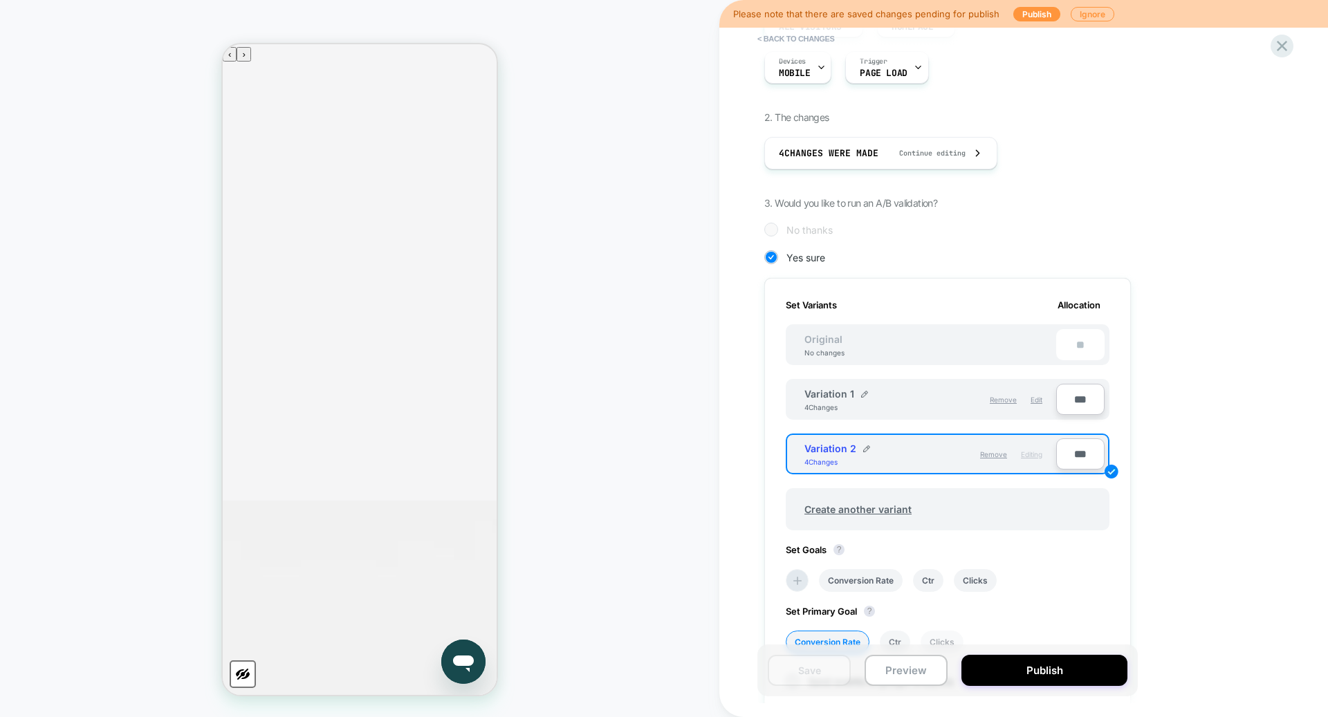
scroll to position [351, 0]
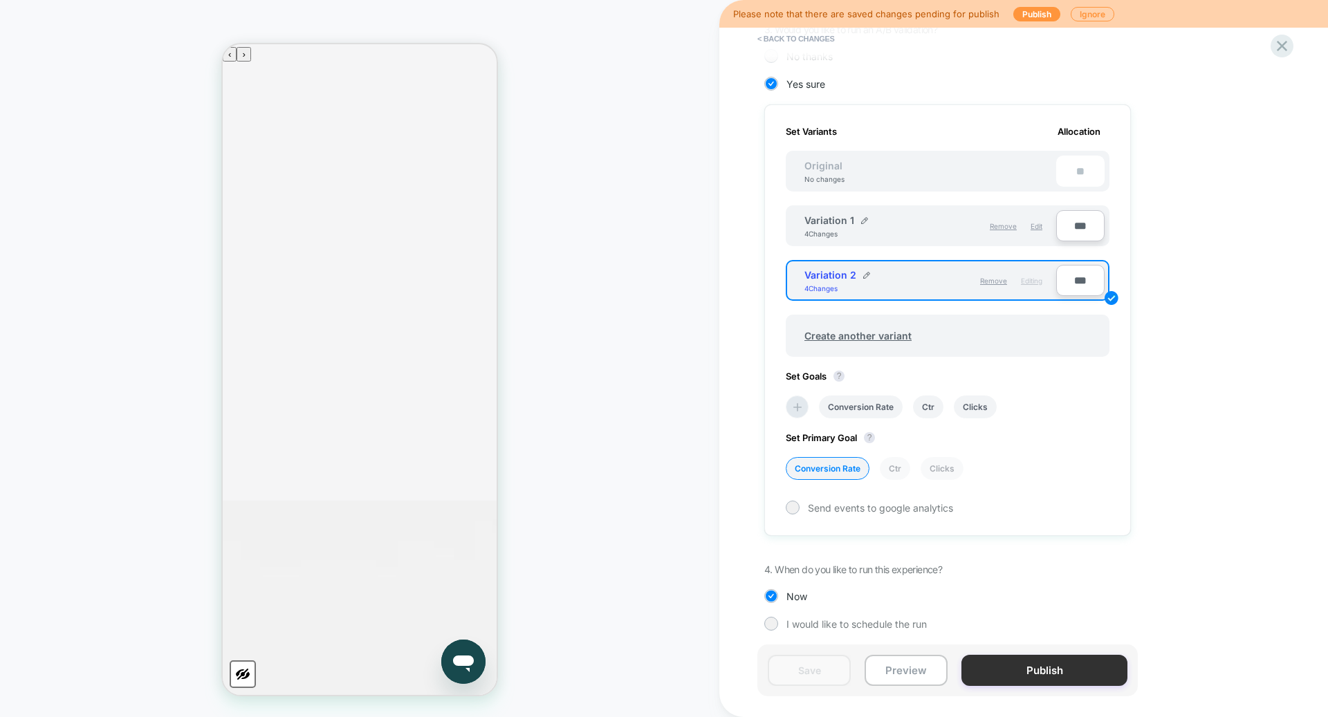
click at [1021, 680] on button "Publish" at bounding box center [1044, 670] width 166 height 31
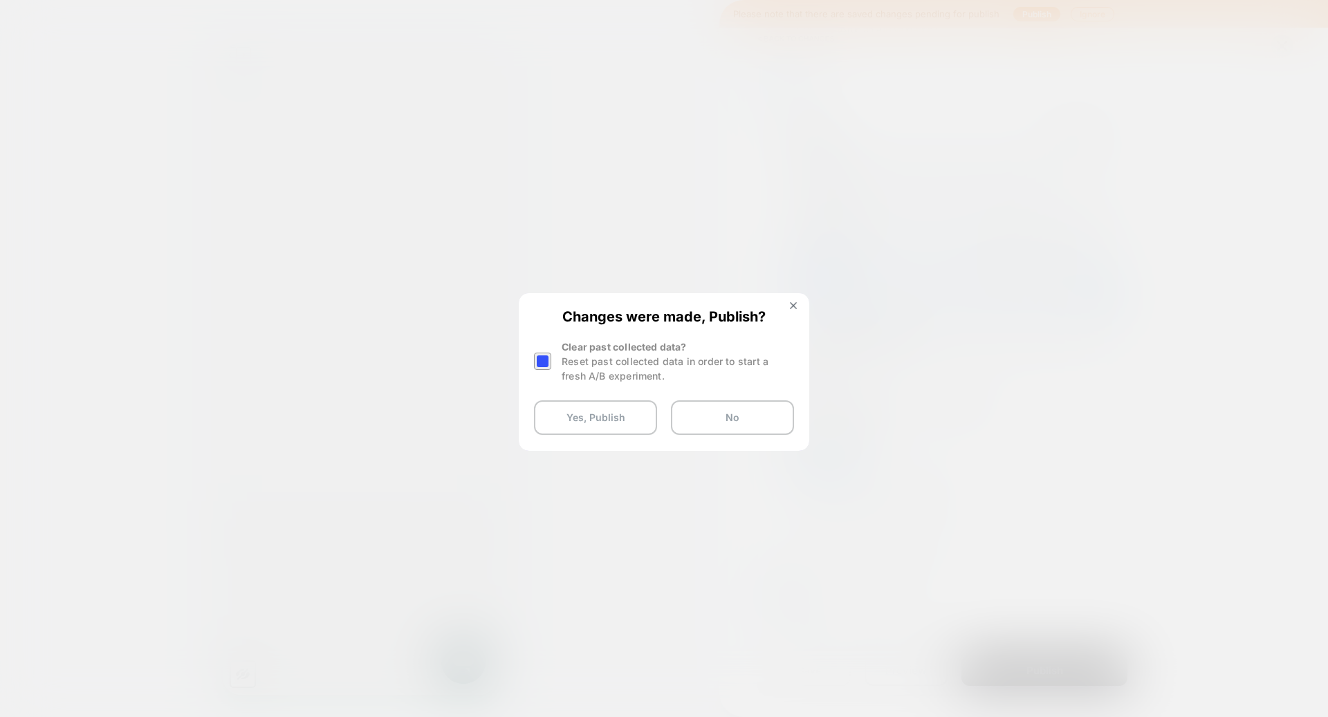
click at [549, 354] on div at bounding box center [542, 361] width 17 height 17
click at [588, 423] on button "Yes, Publish" at bounding box center [595, 417] width 123 height 35
